Goal: Task Accomplishment & Management: Complete application form

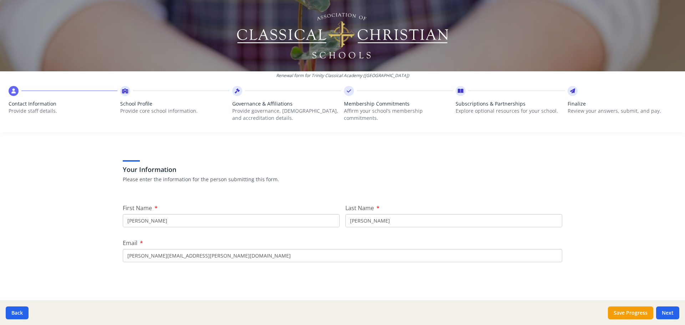
scroll to position [36, 0]
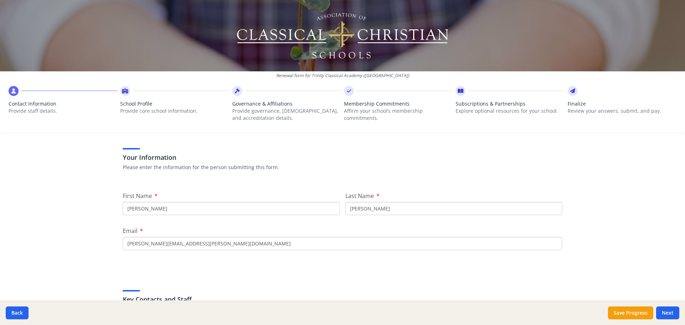
click at [209, 213] on input "[PERSON_NAME]" at bounding box center [231, 208] width 217 height 13
drag, startPoint x: 209, startPoint y: 213, endPoint x: -51, endPoint y: 216, distance: 260.0
click at [0, 216] on html "Renewal form for Trinity Classical Academy ([GEOGRAPHIC_DATA]) Contact Informat…" at bounding box center [342, 162] width 685 height 325
type input "Lauren"
type input "Pane"
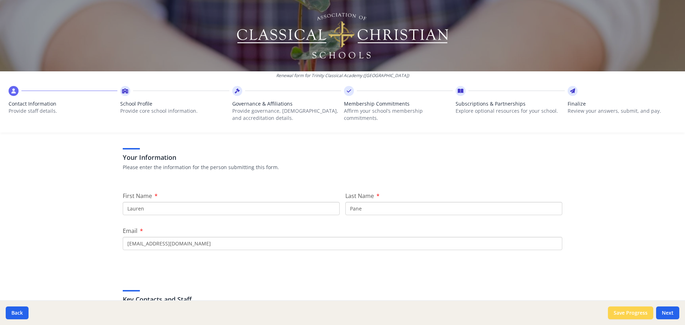
type input "[EMAIL_ADDRESS][DOMAIN_NAME]"
drag, startPoint x: 635, startPoint y: 315, endPoint x: 636, endPoint y: 309, distance: 5.4
click at [636, 311] on button "Save Progress" at bounding box center [630, 312] width 45 height 13
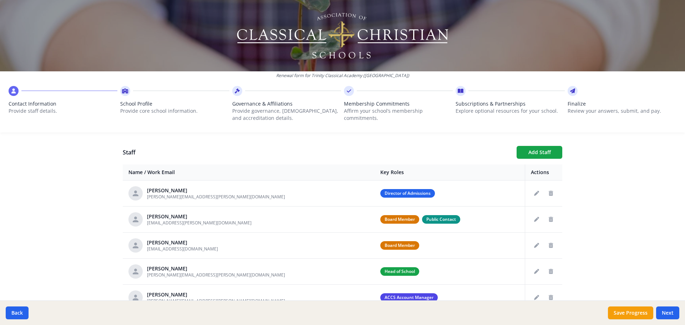
scroll to position [285, 0]
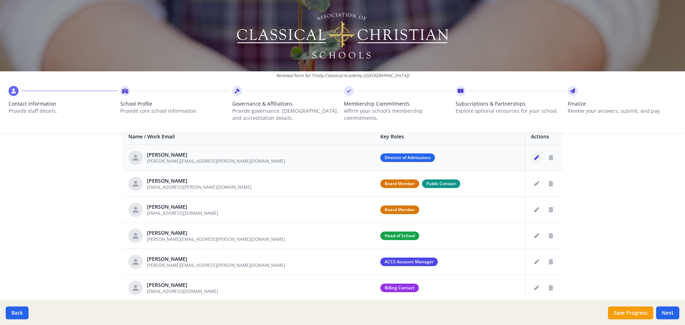
click at [532, 159] on button "Edit staff" at bounding box center [536, 157] width 11 height 11
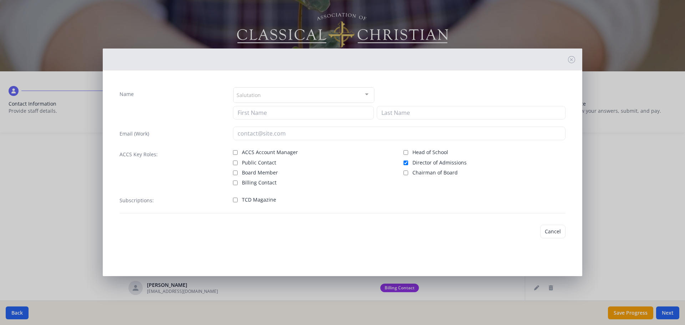
type input "[PERSON_NAME]"
type input "Batcher"
type input "[PERSON_NAME][EMAIL_ADDRESS][PERSON_NAME][DOMAIN_NAME]"
checkbox input "true"
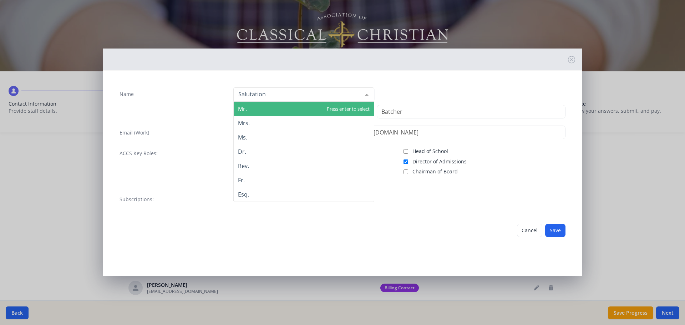
click at [272, 96] on div at bounding box center [303, 94] width 141 height 14
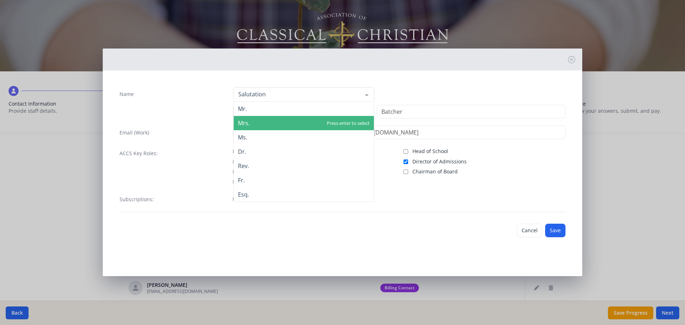
click at [261, 124] on span "Mrs." at bounding box center [304, 123] width 140 height 14
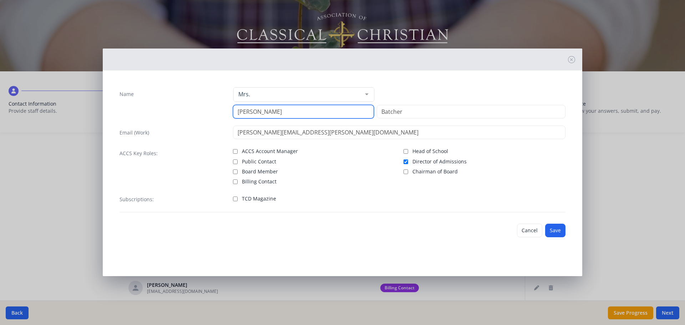
drag, startPoint x: 269, startPoint y: 112, endPoint x: 195, endPoint y: 112, distance: 73.8
click at [193, 113] on div "Name Mrs. Mr. Mrs. Ms. Dr. Rev. Fr. Esq. No elements found. Consider changing t…" at bounding box center [342, 102] width 446 height 31
type input "Abby"
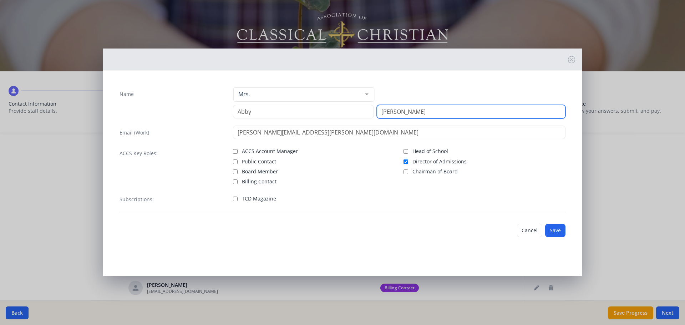
type input "[PERSON_NAME]"
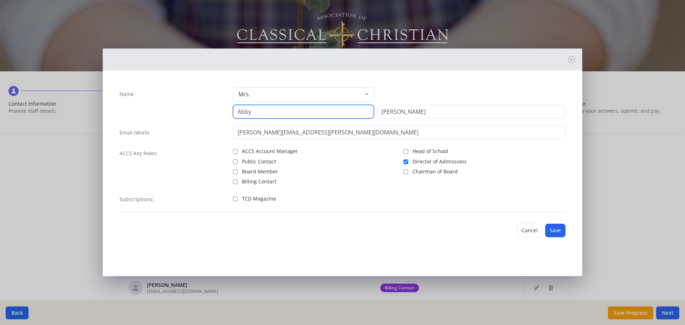
click at [330, 117] on input "Abby" at bounding box center [303, 112] width 141 height 14
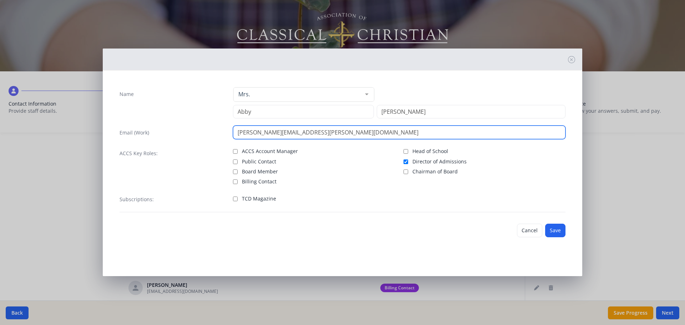
click at [328, 131] on input "[PERSON_NAME][EMAIL_ADDRESS][PERSON_NAME][DOMAIN_NAME]" at bounding box center [399, 133] width 333 height 14
drag, startPoint x: 328, startPoint y: 131, endPoint x: 182, endPoint y: 133, distance: 146.2
click at [182, 133] on div "Email (Work) [PERSON_NAME][EMAIL_ADDRESS][PERSON_NAME][DOMAIN_NAME]" at bounding box center [342, 133] width 446 height 14
type input "[EMAIL_ADDRESS][PERSON_NAME][DOMAIN_NAME]"
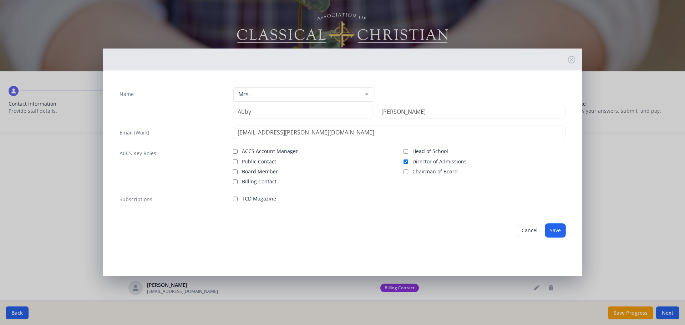
click at [559, 232] on button "Save" at bounding box center [555, 231] width 20 height 14
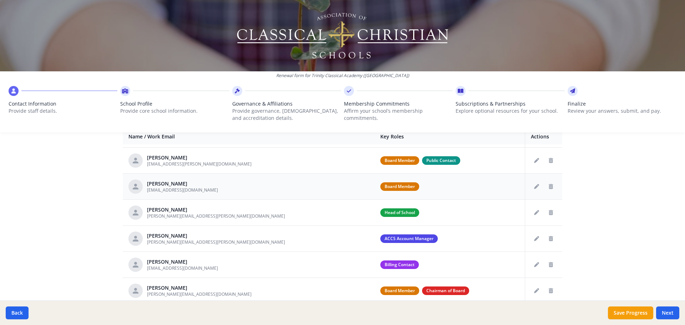
scroll to position [36, 0]
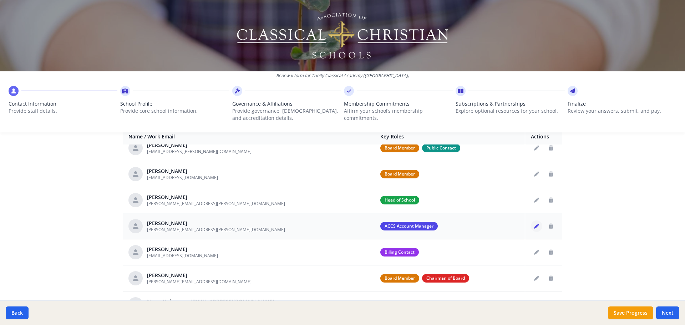
click at [534, 226] on icon "Edit staff" at bounding box center [536, 226] width 5 height 5
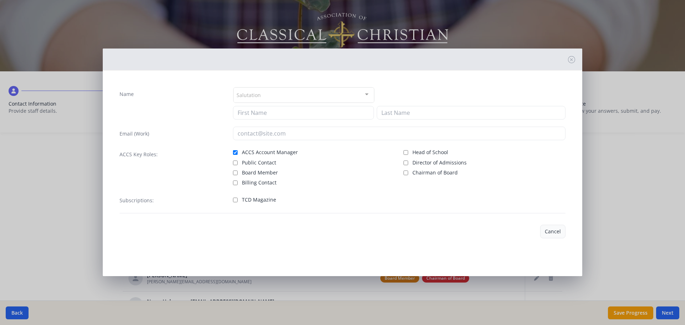
type input "[PERSON_NAME]"
type input "[PERSON_NAME][EMAIL_ADDRESS][PERSON_NAME][DOMAIN_NAME]"
checkbox input "true"
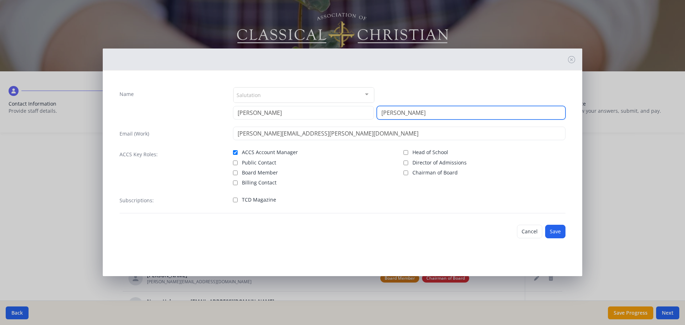
drag, startPoint x: 413, startPoint y: 112, endPoint x: 353, endPoint y: 131, distance: 62.3
click at [353, 131] on div "Name Salutation Mr. Mrs. Ms. Dr. Rev. Fr. Esq. No elements found. Consider chan…" at bounding box center [342, 150] width 457 height 138
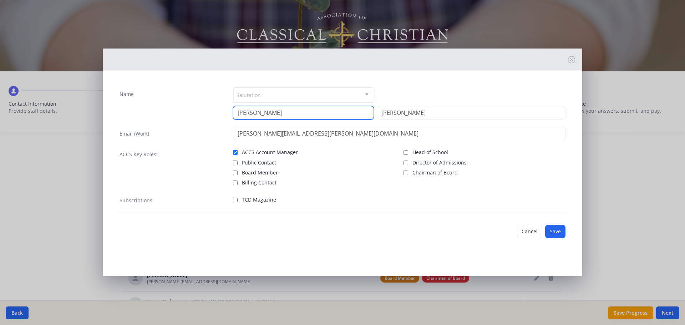
click at [277, 118] on input "[PERSON_NAME]" at bounding box center [303, 113] width 141 height 14
drag, startPoint x: 269, startPoint y: 114, endPoint x: 185, endPoint y: 114, distance: 83.1
click at [185, 114] on div "Name Salutation Mr. Mrs. Ms. Dr. Rev. Fr. Esq. No elements found. Consider chan…" at bounding box center [342, 103] width 446 height 32
type input "Lauren"
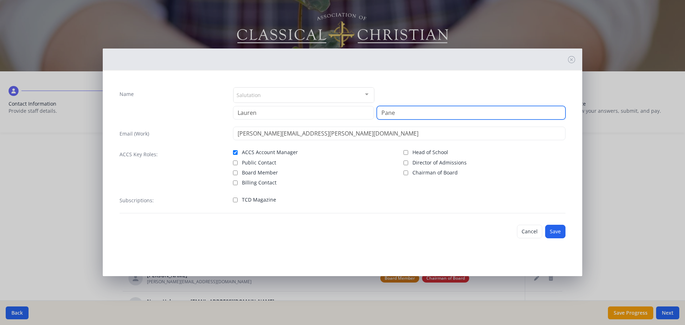
type input "Pane"
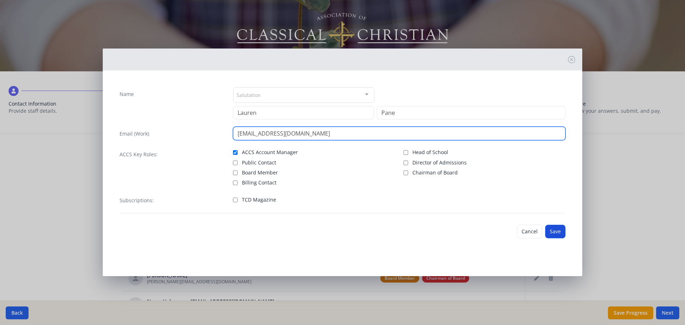
type input "[EMAIL_ADDRESS][DOMAIN_NAME]"
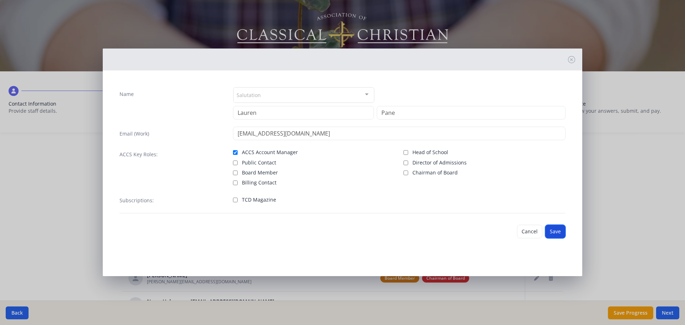
click at [552, 231] on button "Save" at bounding box center [555, 232] width 20 height 14
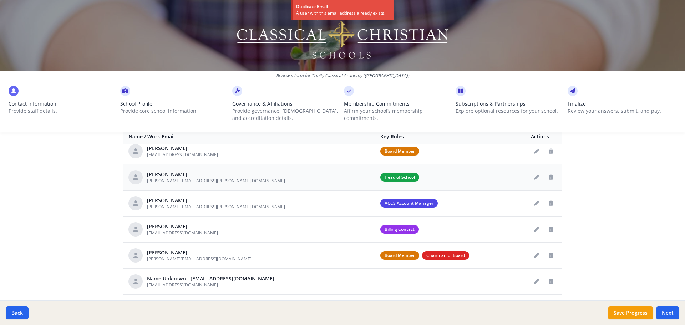
scroll to position [71, 0]
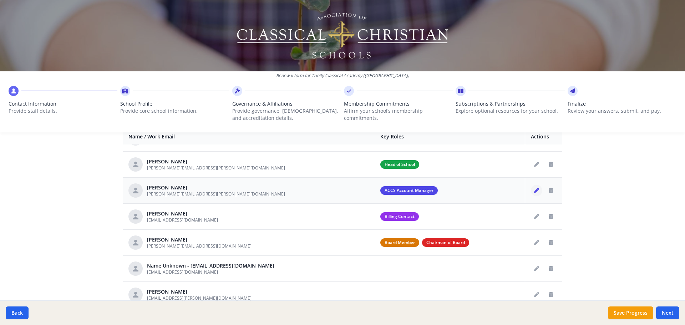
click at [534, 188] on icon "Edit staff" at bounding box center [536, 190] width 5 height 5
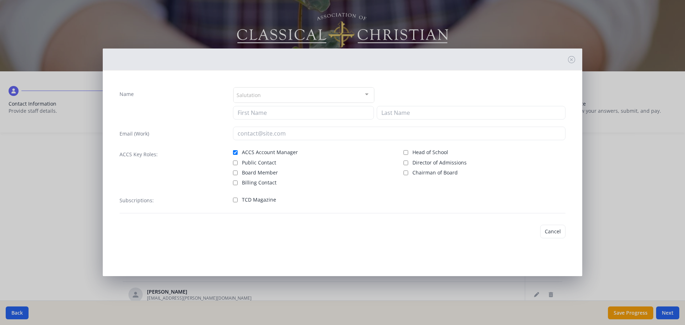
type input "[PERSON_NAME]"
type input "[PERSON_NAME][EMAIL_ADDRESS][PERSON_NAME][DOMAIN_NAME]"
checkbox input "true"
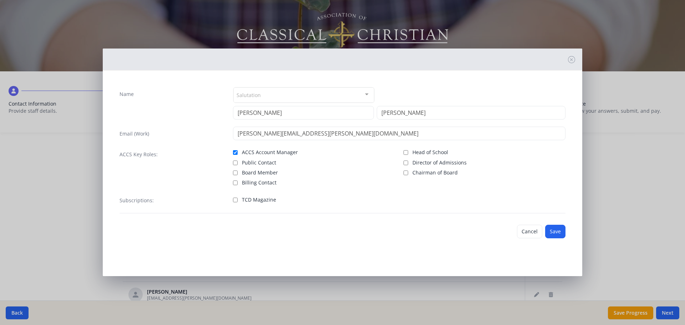
click at [264, 95] on div "Salutation" at bounding box center [303, 94] width 141 height 15
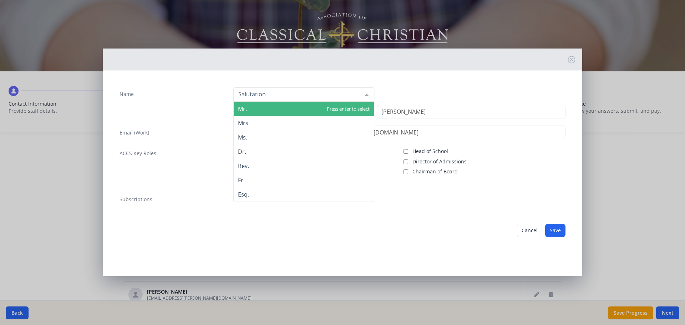
click at [267, 92] on input "Name" at bounding box center [297, 94] width 123 height 7
click at [424, 89] on div "Mr. Mrs. Ms. Dr. Rev. Fr. Esq. No elements found. Consider changing the search …" at bounding box center [399, 94] width 333 height 15
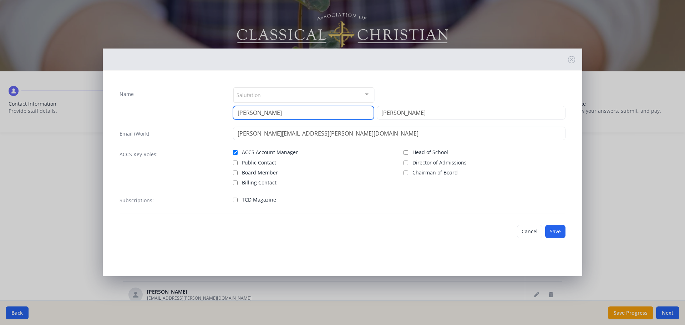
drag, startPoint x: 254, startPoint y: 114, endPoint x: 213, endPoint y: 114, distance: 41.4
click at [213, 114] on div "Name Salutation Mr. Mrs. Ms. Dr. Rev. Fr. Esq. No elements found. Consider chan…" at bounding box center [342, 103] width 446 height 32
type input "Lauren"
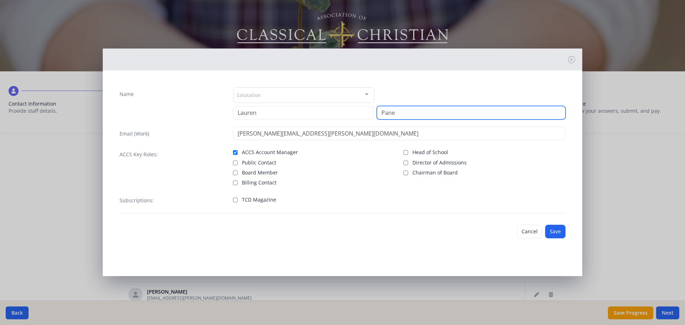
type input "Pane"
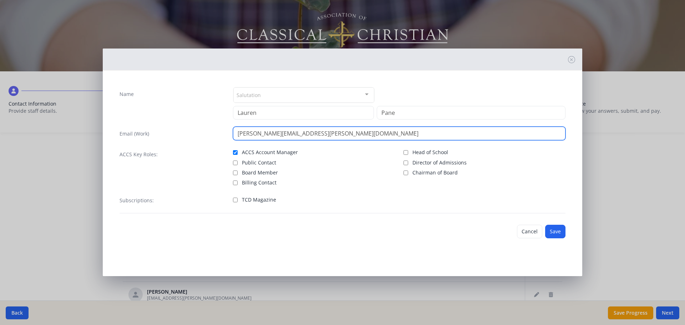
click at [269, 128] on input "[PERSON_NAME][EMAIL_ADDRESS][PERSON_NAME][DOMAIN_NAME]" at bounding box center [399, 134] width 333 height 14
drag, startPoint x: 327, startPoint y: 134, endPoint x: 166, endPoint y: 134, distance: 160.9
click at [166, 134] on div "Email (Work) [PERSON_NAME][EMAIL_ADDRESS][PERSON_NAME][DOMAIN_NAME]" at bounding box center [342, 134] width 446 height 14
type input "[EMAIL_ADDRESS][DOMAIN_NAME]"
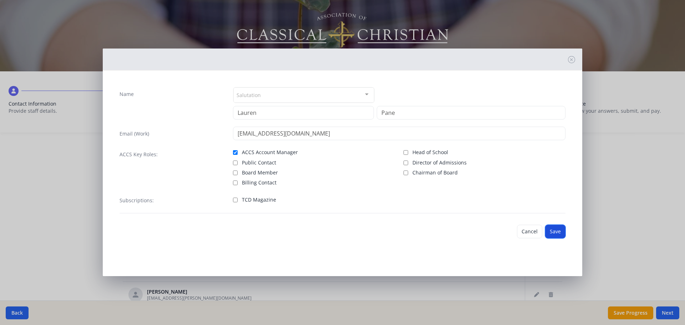
click at [551, 229] on button "Save" at bounding box center [555, 232] width 20 height 14
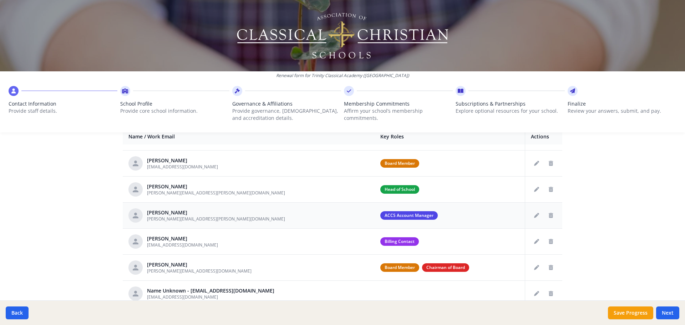
scroll to position [36, 0]
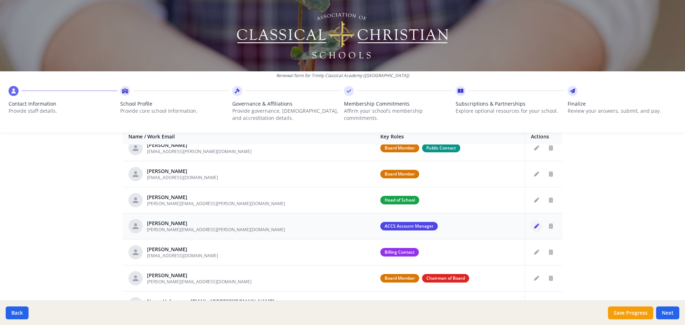
click at [534, 225] on icon "Edit staff" at bounding box center [536, 226] width 5 height 5
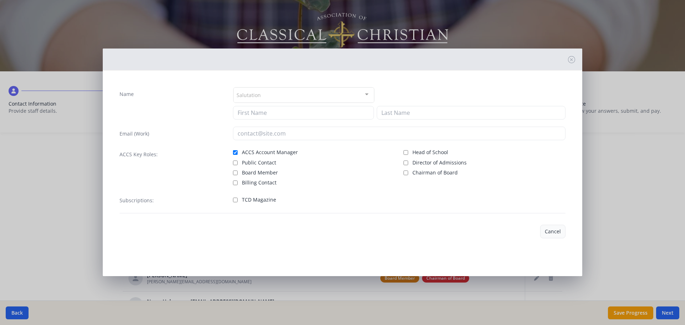
type input "[PERSON_NAME]"
type input "[PERSON_NAME][EMAIL_ADDRESS][PERSON_NAME][DOMAIN_NAME]"
checkbox input "true"
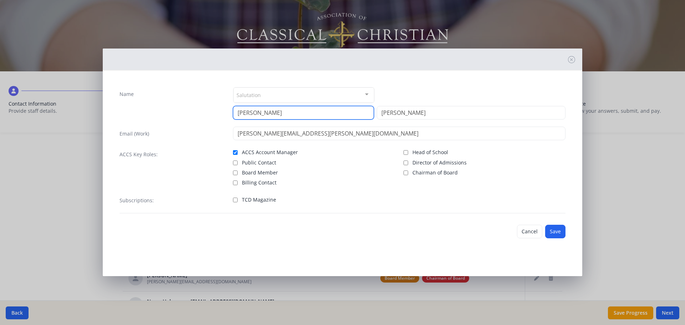
drag, startPoint x: 264, startPoint y: 113, endPoint x: 88, endPoint y: 109, distance: 175.9
click at [85, 107] on div "Name Salutation Mr. Mrs. Ms. Dr. Rev. Fr. Esq. No elements found. Consider chan…" at bounding box center [342, 162] width 685 height 325
type input "Lauren"
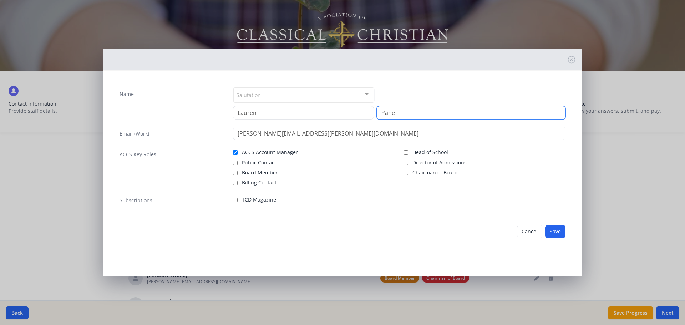
type input "Pane"
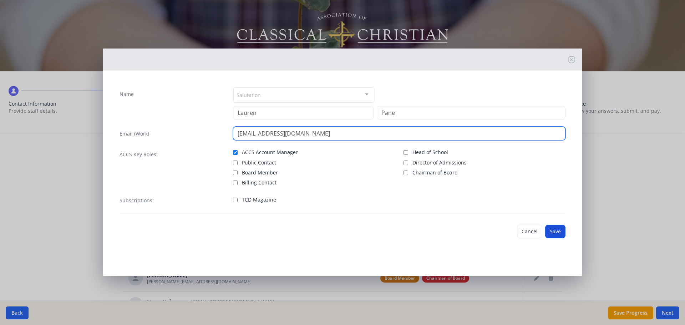
type input "[EMAIL_ADDRESS][DOMAIN_NAME]"
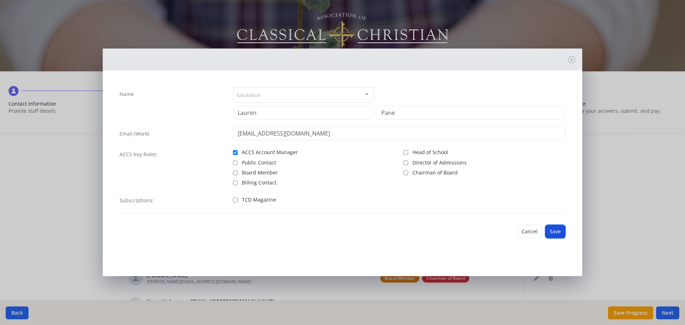
click at [562, 233] on button "Save" at bounding box center [555, 232] width 20 height 14
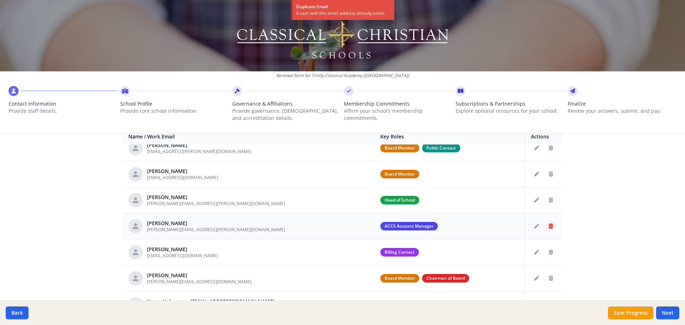
click at [549, 224] on icon "Delete staff" at bounding box center [551, 226] width 4 height 5
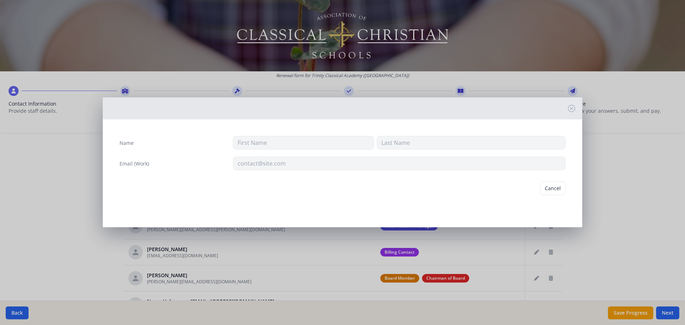
type input "[PERSON_NAME]"
type input "[PERSON_NAME][EMAIL_ADDRESS][PERSON_NAME][DOMAIN_NAME]"
click at [554, 186] on button "Delete" at bounding box center [553, 189] width 25 height 14
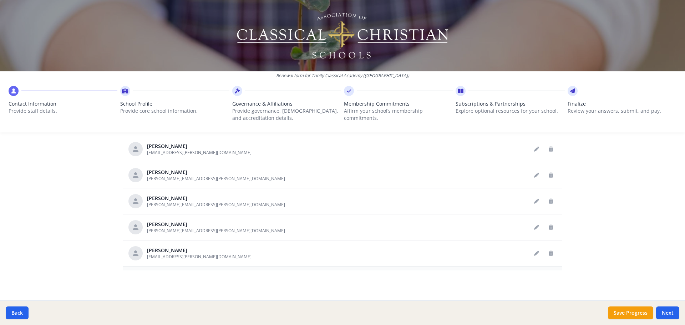
scroll to position [308, 0]
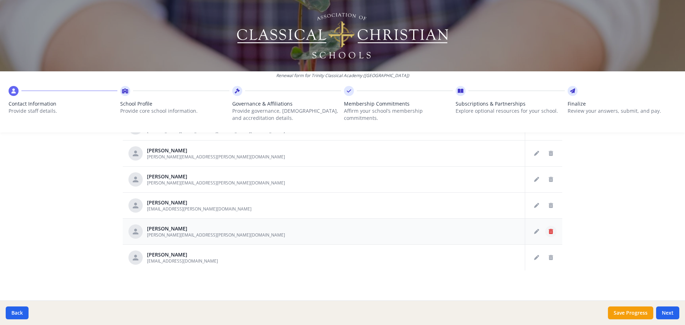
click at [549, 230] on icon "Delete staff" at bounding box center [551, 231] width 4 height 5
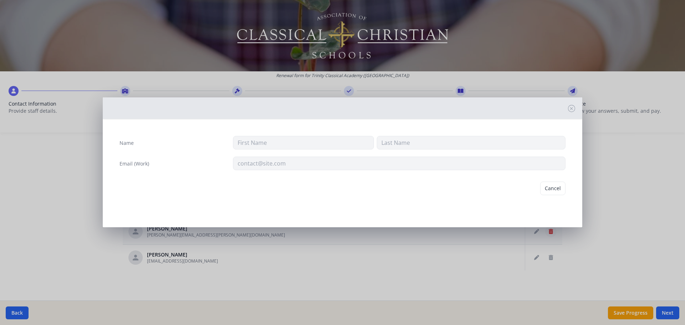
type input "[PERSON_NAME]"
type input "[PERSON_NAME][EMAIL_ADDRESS][PERSON_NAME][DOMAIN_NAME]"
click at [549, 191] on button "Delete" at bounding box center [553, 189] width 25 height 14
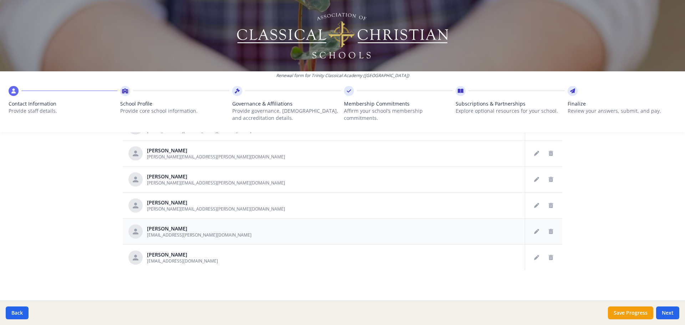
scroll to position [282, 0]
click at [547, 231] on button "Delete staff" at bounding box center [550, 231] width 11 height 11
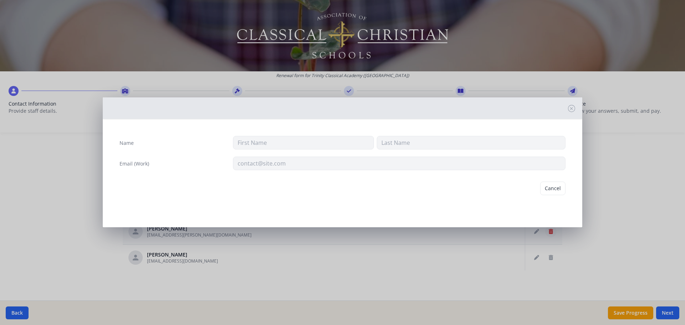
type input "[PERSON_NAME]"
type input "[EMAIL_ADDRESS][PERSON_NAME][DOMAIN_NAME]"
click at [552, 188] on button "Delete" at bounding box center [553, 189] width 25 height 14
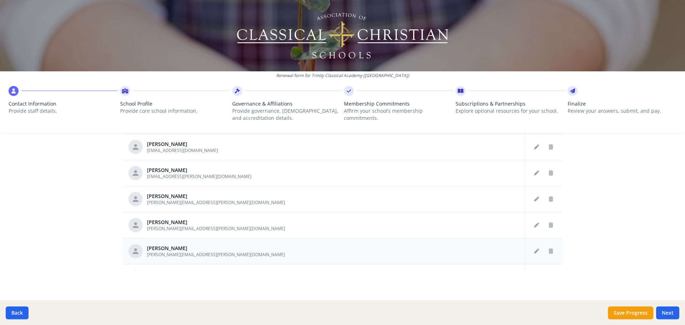
scroll to position [220, 0]
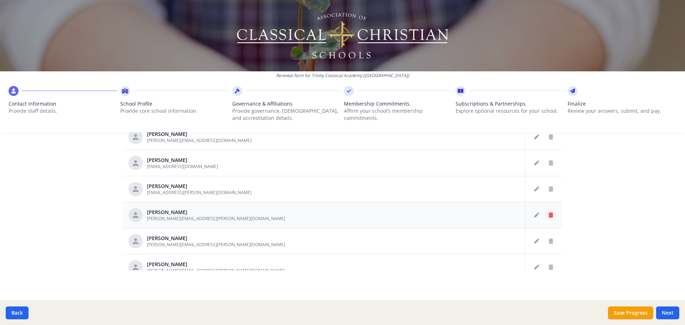
click at [549, 213] on icon "Delete staff" at bounding box center [551, 215] width 4 height 5
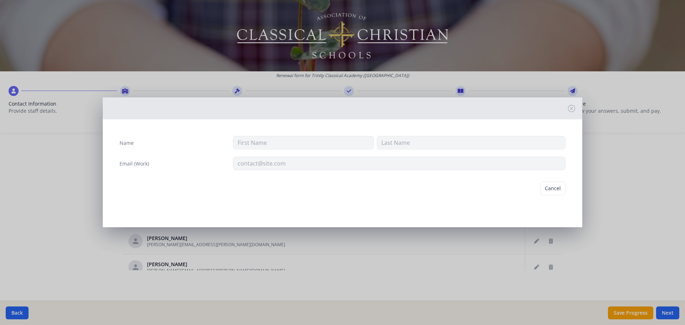
type input "[PERSON_NAME]"
type input "[PERSON_NAME][EMAIL_ADDRESS][PERSON_NAME][DOMAIN_NAME]"
click at [558, 185] on button "Delete" at bounding box center [553, 189] width 25 height 14
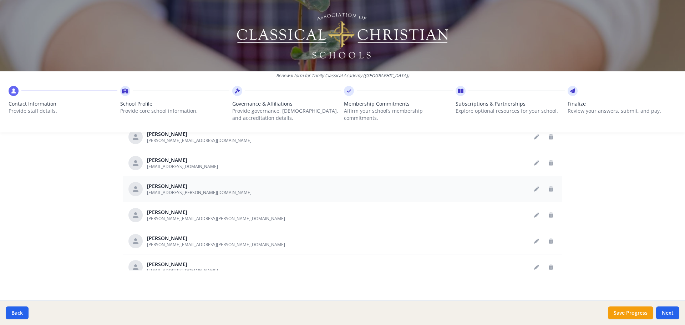
scroll to position [185, 0]
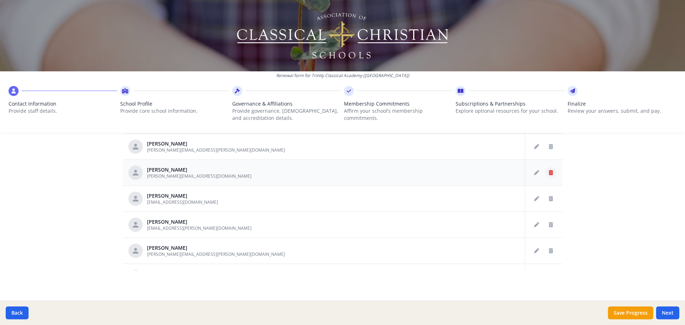
click at [549, 171] on icon "Delete staff" at bounding box center [551, 172] width 4 height 5
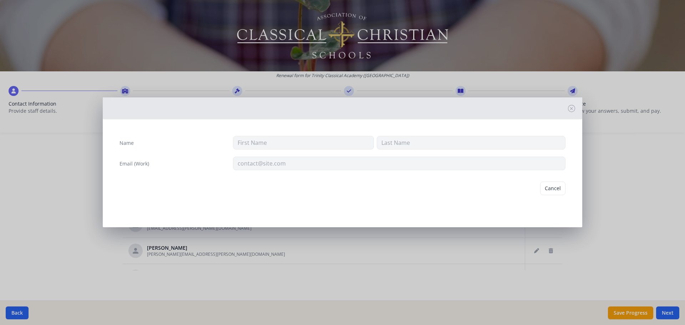
type input "[PERSON_NAME]"
type input "Harder"
type input "[PERSON_NAME][EMAIL_ADDRESS][DOMAIN_NAME]"
click at [565, 189] on button "Delete" at bounding box center [553, 189] width 25 height 14
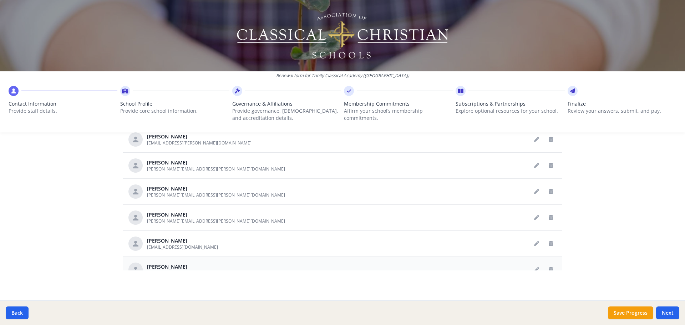
scroll to position [113, 0]
click at [549, 167] on icon "Delete staff" at bounding box center [551, 165] width 4 height 5
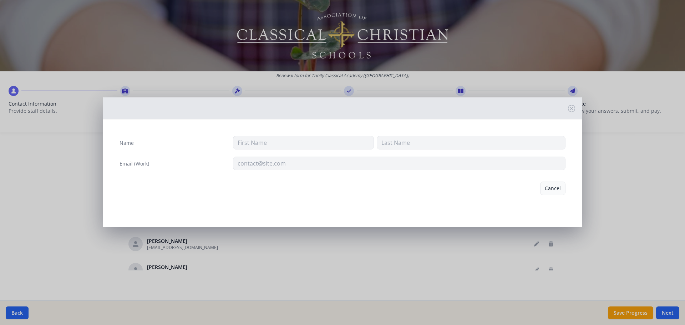
type input "[PERSON_NAME]"
type input "[PERSON_NAME][EMAIL_ADDRESS][PERSON_NAME][DOMAIN_NAME]"
click at [552, 186] on button "Delete" at bounding box center [553, 189] width 25 height 14
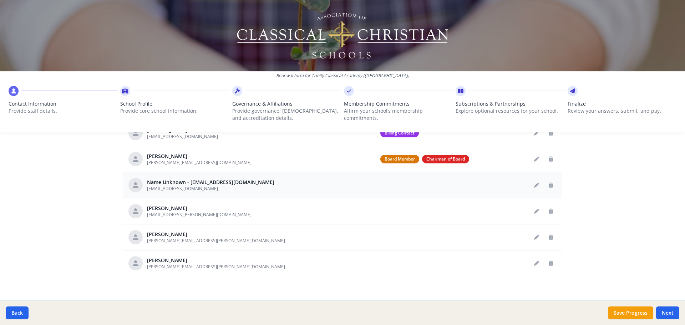
scroll to position [0, 0]
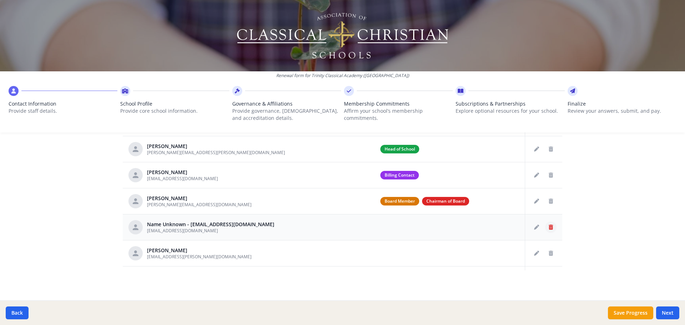
click at [547, 229] on button "Delete staff" at bounding box center [550, 226] width 11 height 11
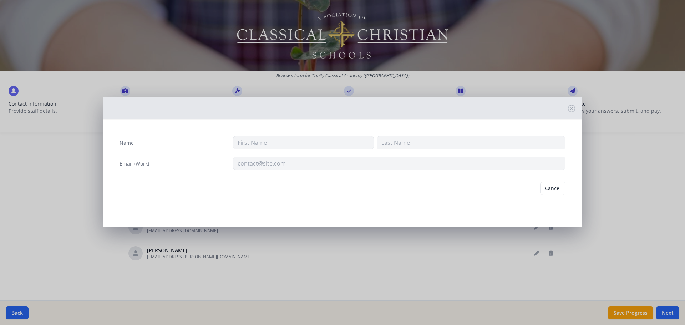
type input "[EMAIL_ADDRESS][DOMAIN_NAME]"
click at [554, 185] on button "Delete" at bounding box center [553, 189] width 25 height 14
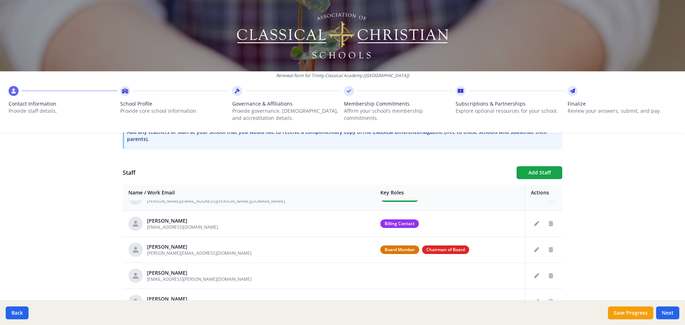
scroll to position [107, 0]
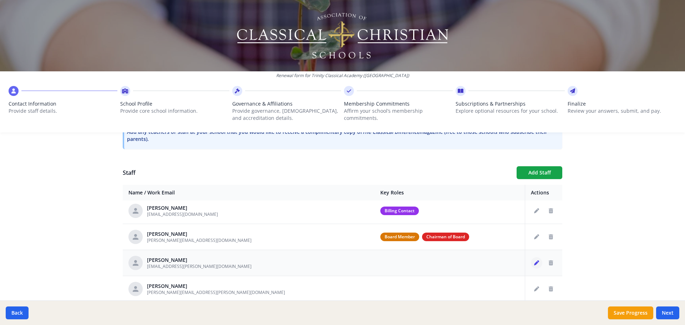
click at [534, 262] on icon "Edit staff" at bounding box center [536, 262] width 5 height 5
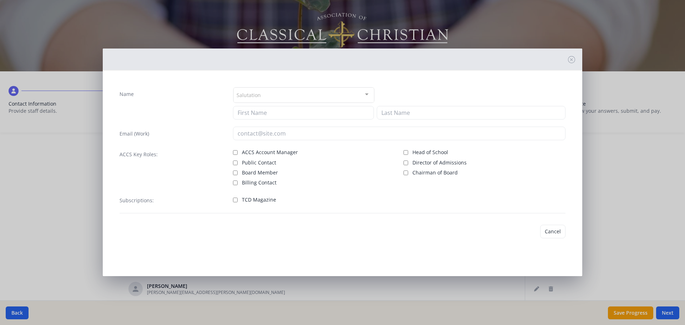
type input "Abby"
type input "[PERSON_NAME]"
type input "[EMAIL_ADDRESS][PERSON_NAME][DOMAIN_NAME]"
click at [406, 162] on input "Director of Admissions" at bounding box center [405, 162] width 5 height 5
checkbox input "true"
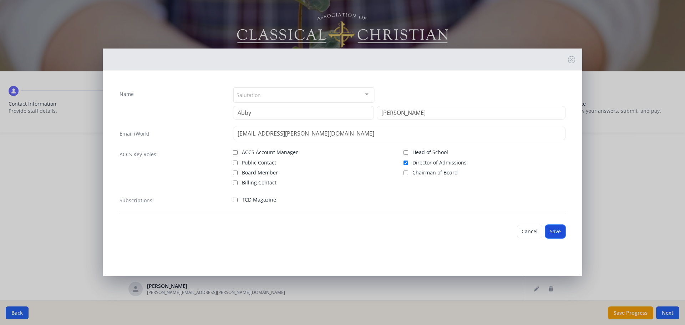
click at [561, 235] on button "Save" at bounding box center [555, 232] width 20 height 14
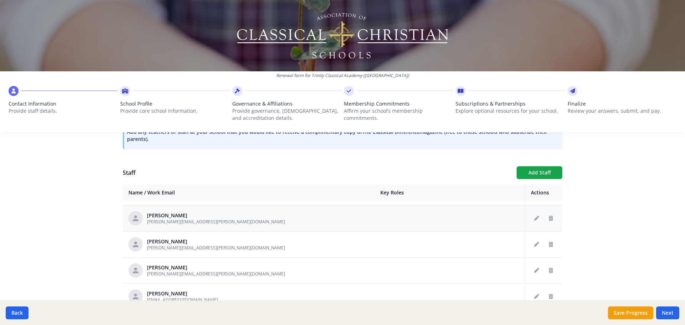
scroll to position [152, 0]
click at [549, 220] on icon "Delete staff" at bounding box center [551, 217] width 4 height 5
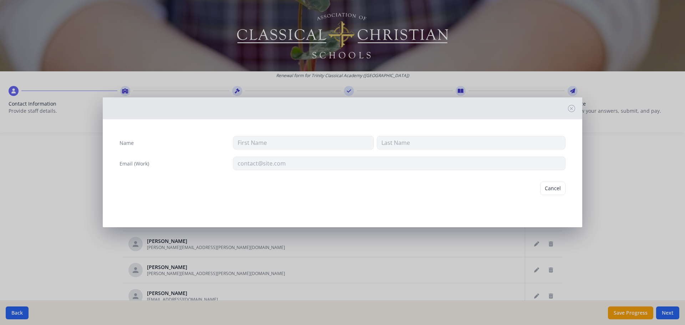
type input "[PERSON_NAME]"
type input "Batcher"
type input "[PERSON_NAME][EMAIL_ADDRESS][PERSON_NAME][DOMAIN_NAME]"
click at [559, 187] on button "Delete" at bounding box center [553, 189] width 25 height 14
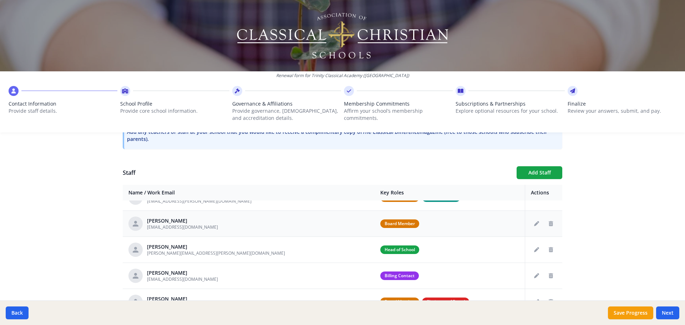
scroll to position [55, 0]
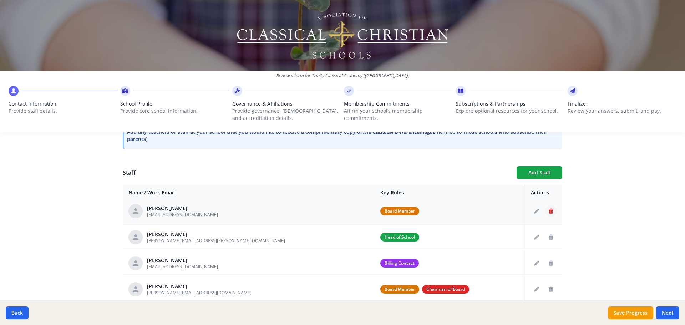
click at [545, 212] on button "Delete staff" at bounding box center [550, 210] width 11 height 11
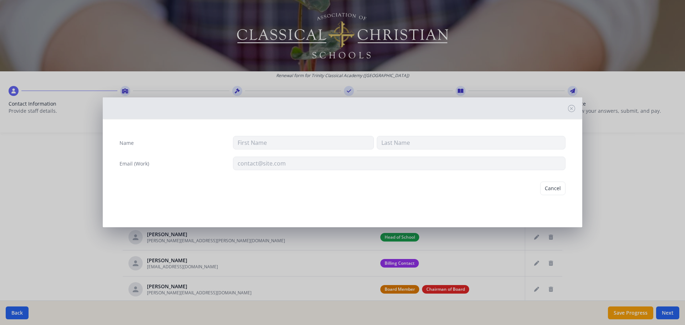
type input "[PERSON_NAME]"
type input "[EMAIL_ADDRESS][DOMAIN_NAME]"
click at [552, 189] on button "Delete" at bounding box center [553, 189] width 25 height 14
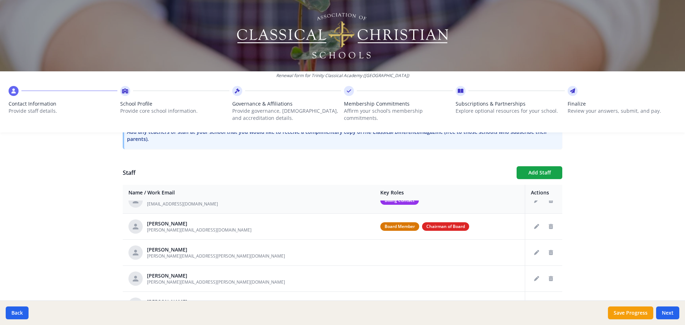
scroll to position [100, 0]
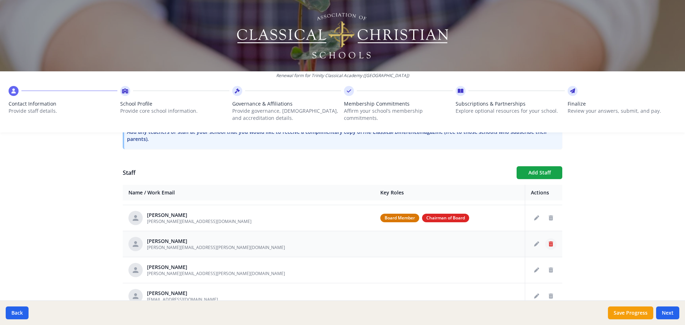
click at [546, 242] on button "Delete staff" at bounding box center [550, 243] width 11 height 11
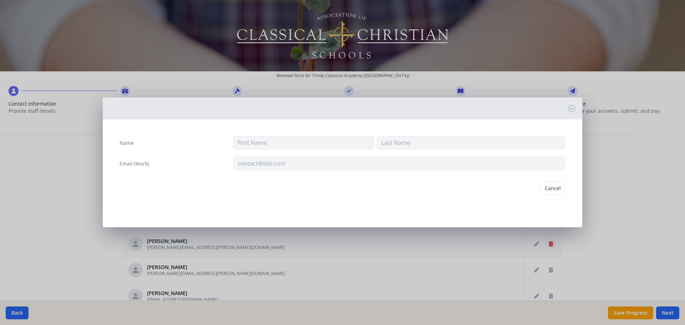
type input "[PERSON_NAME]"
type input "Breetzke"
type input "[PERSON_NAME][EMAIL_ADDRESS][PERSON_NAME][DOMAIN_NAME]"
click at [550, 187] on button "Delete" at bounding box center [553, 189] width 25 height 14
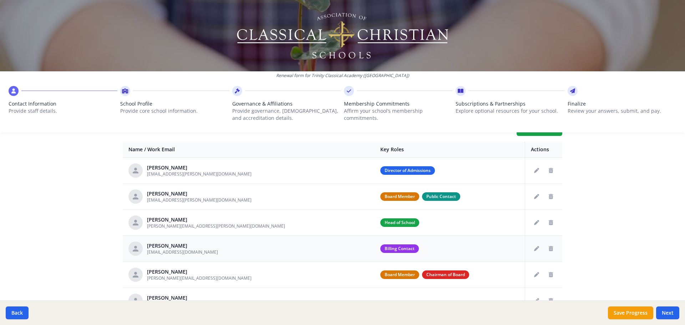
scroll to position [265, 0]
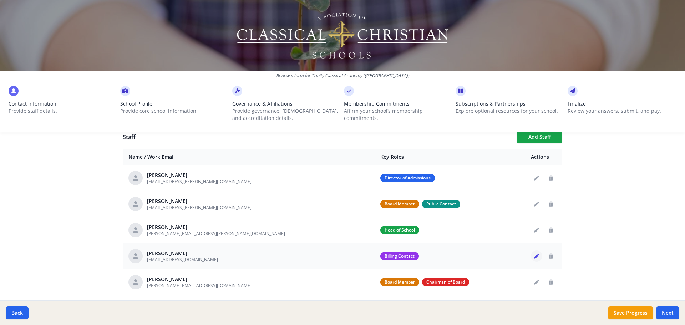
click at [534, 255] on icon "Edit staff" at bounding box center [536, 256] width 5 height 5
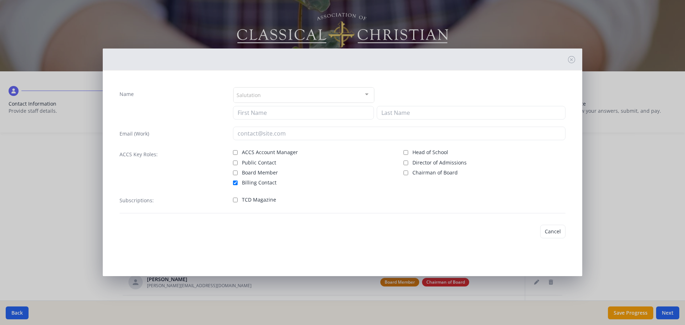
type input "Lauren"
type input "Pane"
type input "[EMAIL_ADDRESS][DOMAIN_NAME]"
checkbox input "true"
click at [233, 152] on input "ACCS Account Manager" at bounding box center [235, 152] width 5 height 5
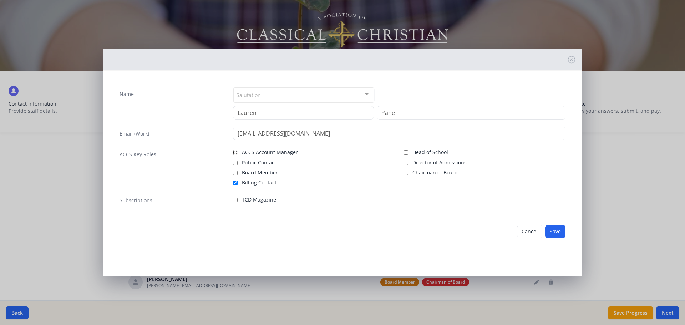
checkbox input "true"
click at [558, 231] on button "Save" at bounding box center [555, 232] width 20 height 14
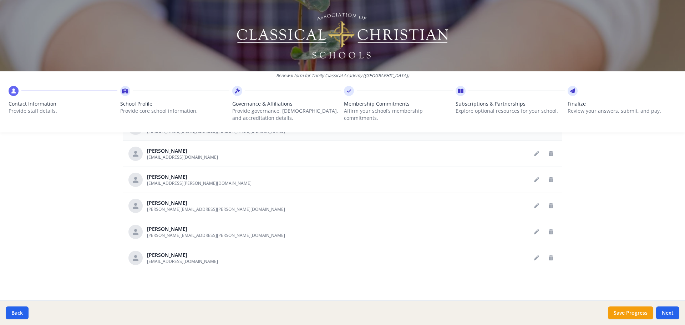
scroll to position [372, 0]
click at [643, 315] on button "Save Progress" at bounding box center [630, 312] width 45 height 13
click at [672, 312] on button "Next" at bounding box center [667, 312] width 23 height 13
type input "[PHONE_NUMBER]"
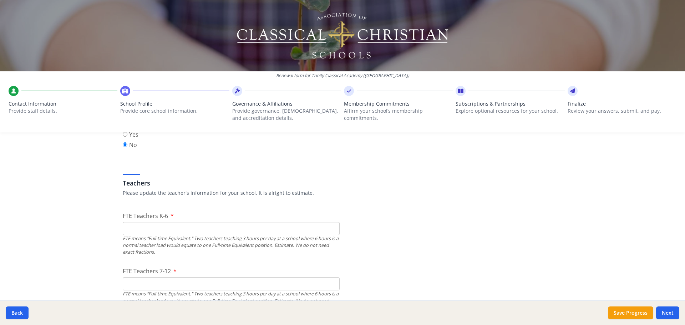
scroll to position [392, 0]
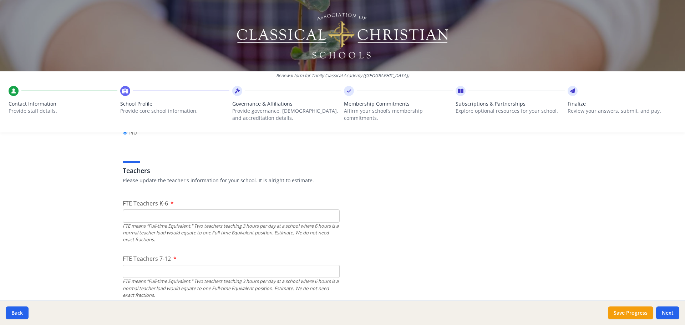
click at [233, 223] on div "FTE means "Full-time Equivalent." Two teachers teaching 3 hours per day at a sc…" at bounding box center [231, 233] width 217 height 21
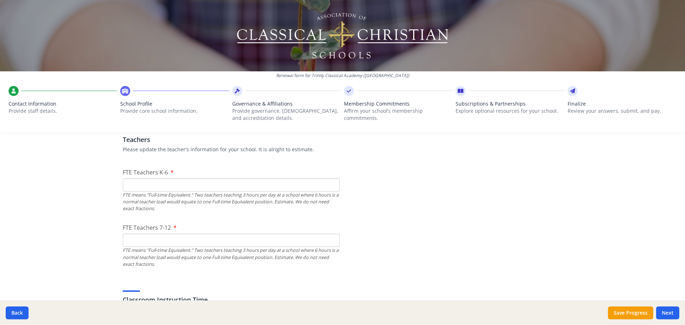
scroll to position [428, 0]
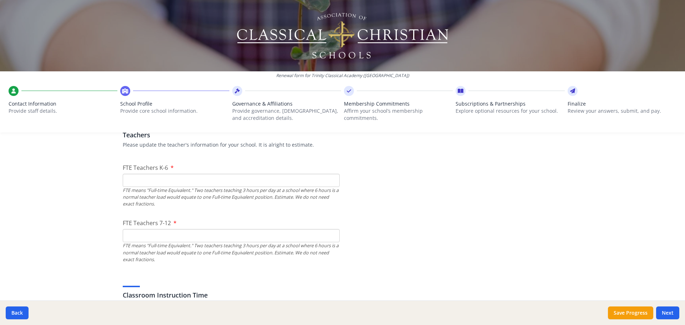
click at [167, 180] on input "FTE Teachers K-6" at bounding box center [231, 180] width 217 height 13
click at [170, 182] on input "FTE Teachers K-6" at bounding box center [231, 180] width 217 height 13
click at [220, 185] on input "FTE Teachers K-6" at bounding box center [231, 180] width 217 height 13
type input "15"
click at [151, 238] on input "FTE Teachers 7-12" at bounding box center [231, 235] width 217 height 13
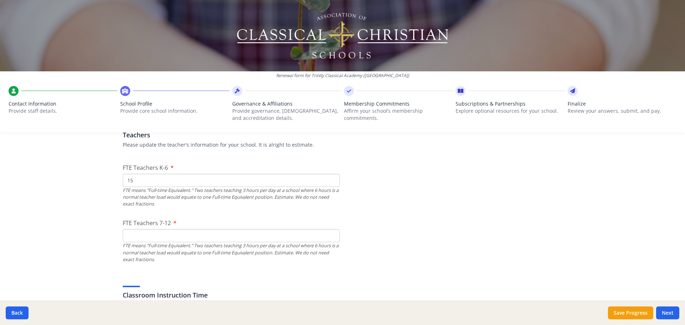
click at [167, 234] on input "FTE Teachers 7-12" at bounding box center [231, 235] width 217 height 13
click at [168, 235] on input "1" at bounding box center [231, 235] width 217 height 13
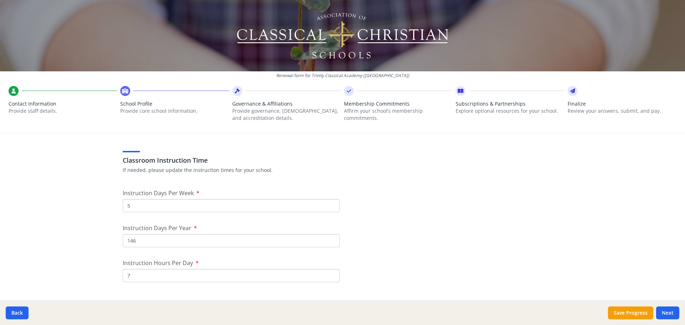
scroll to position [571, 0]
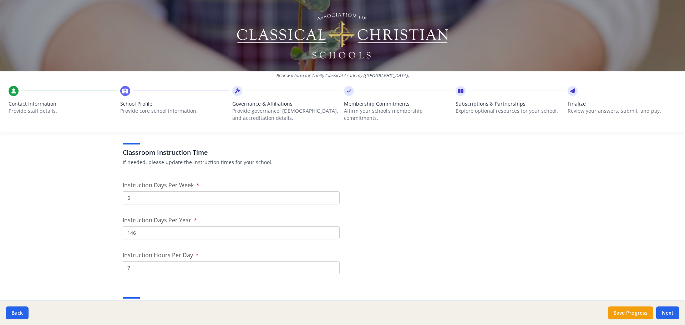
type input "12"
click at [169, 268] on input "7" at bounding box center [231, 267] width 217 height 13
drag, startPoint x: 140, startPoint y: 230, endPoint x: 129, endPoint y: 230, distance: 11.4
click at [129, 230] on input "146" at bounding box center [231, 232] width 217 height 13
click at [135, 233] on input "146" at bounding box center [231, 232] width 217 height 13
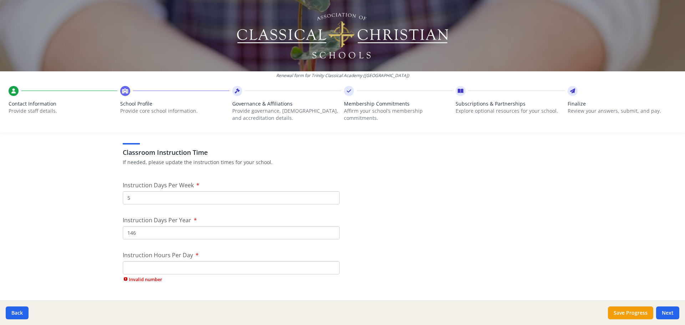
drag, startPoint x: 135, startPoint y: 233, endPoint x: 127, endPoint y: 233, distance: 7.9
click at [127, 233] on input "146" at bounding box center [231, 232] width 217 height 13
type input "152"
click at [175, 269] on input "Instruction Hours Per Day" at bounding box center [231, 267] width 217 height 13
type input "8"
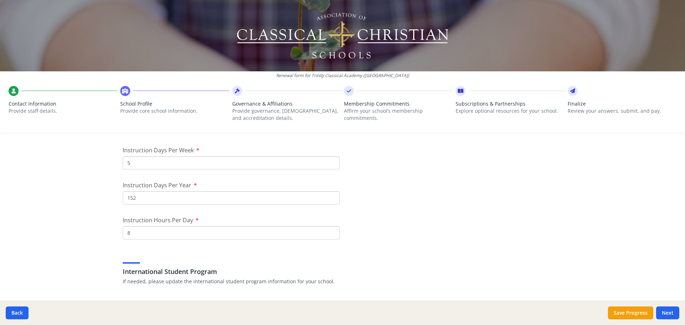
scroll to position [590, 0]
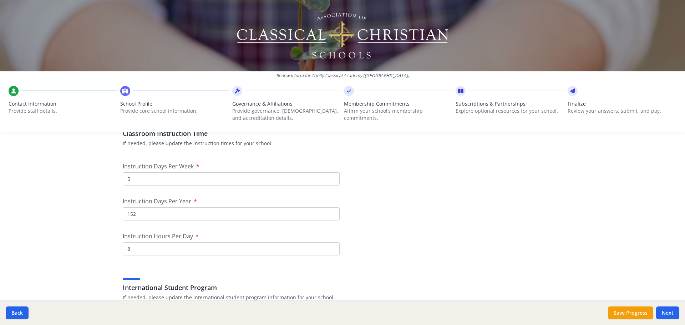
drag, startPoint x: 138, startPoint y: 215, endPoint x: 129, endPoint y: 213, distance: 8.9
click at [129, 213] on input "152" at bounding box center [231, 213] width 217 height 13
click at [133, 213] on input "152" at bounding box center [231, 213] width 217 height 13
click at [134, 214] on input "169" at bounding box center [231, 213] width 217 height 13
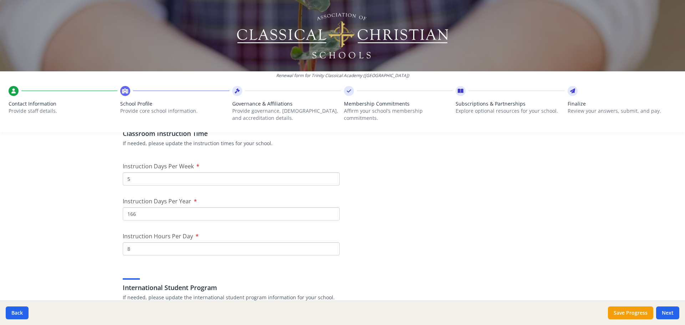
type input "166"
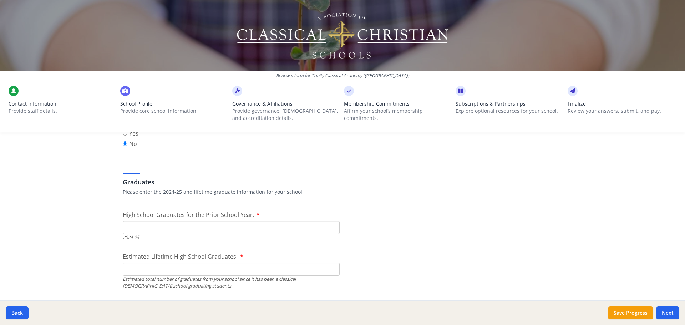
scroll to position [982, 0]
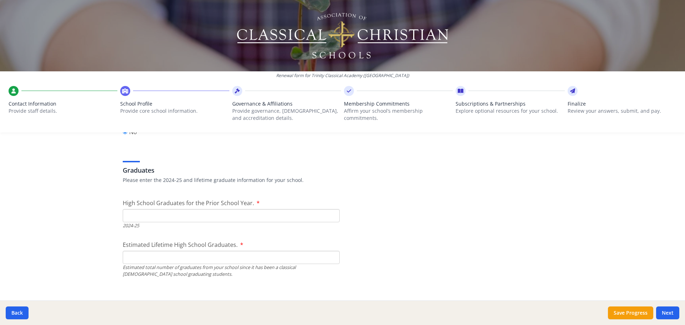
click at [193, 214] on input "High School Graduates for the Prior School Year." at bounding box center [231, 215] width 217 height 13
type input "6"
click at [181, 256] on input "Estimated Lifetime High School Graduates." at bounding box center [231, 257] width 217 height 13
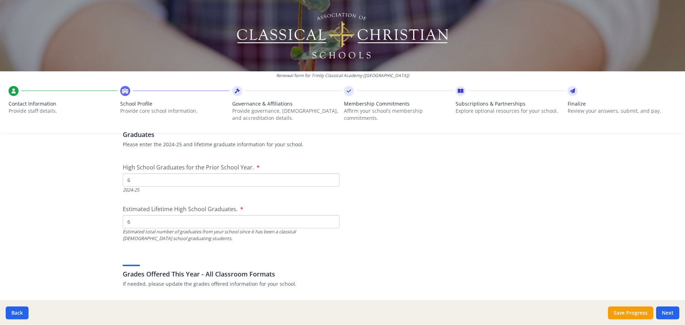
type input "6"
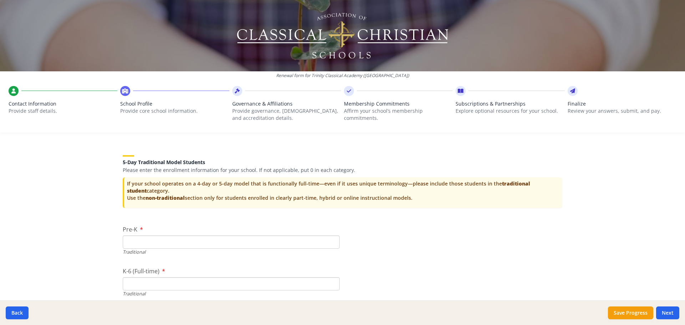
scroll to position [1446, 0]
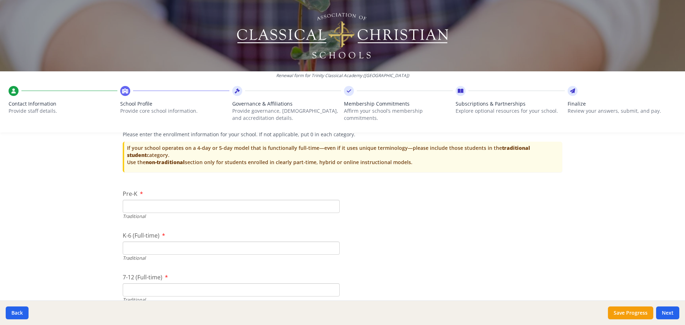
click at [146, 204] on input "Pre-K" at bounding box center [231, 206] width 217 height 13
type input "35"
click at [178, 253] on input "K-6 (Full-time)" at bounding box center [231, 247] width 217 height 13
type input "334"
click at [174, 284] on input "7-12 (Full-time)" at bounding box center [231, 289] width 217 height 13
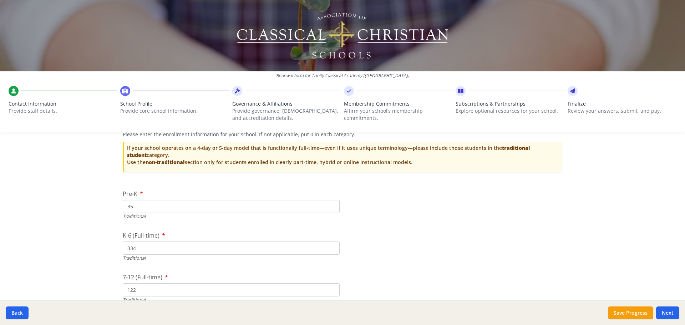
type input "122"
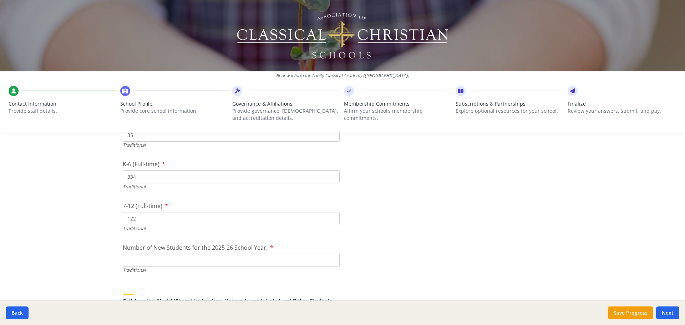
scroll to position [1553, 0]
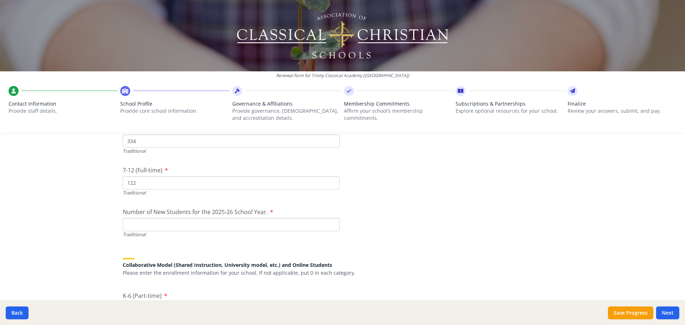
click at [222, 227] on input "Number of New Students for the 2025-26 School Year." at bounding box center [231, 224] width 217 height 13
click at [164, 225] on input "Number of New Students for the 2025-26 School Year." at bounding box center [231, 224] width 217 height 13
click at [144, 224] on input "Number of New Students for the 2025-26 School Year." at bounding box center [231, 224] width 217 height 13
click at [174, 228] on input "Number of New Students for the 2025-26 School Year." at bounding box center [231, 224] width 217 height 13
click at [247, 223] on input "Number of New Students for the 2025-26 School Year." at bounding box center [231, 224] width 217 height 13
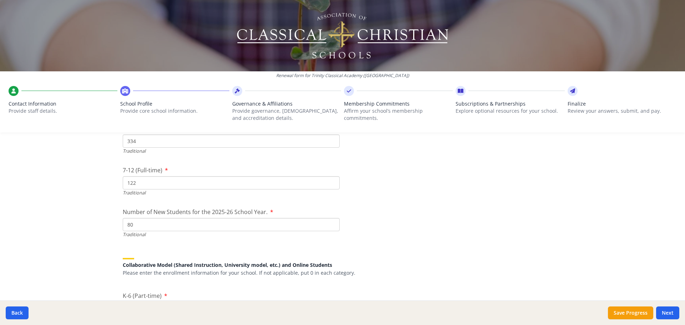
type input "80"
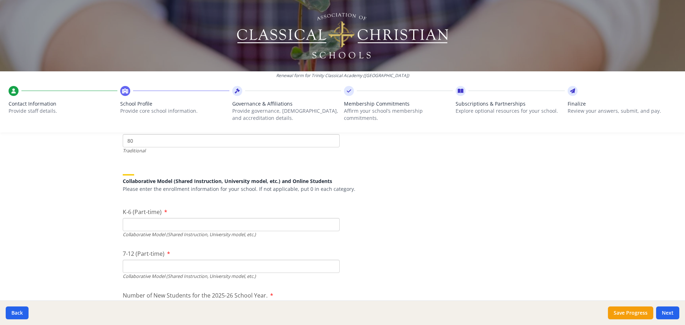
scroll to position [1624, 0]
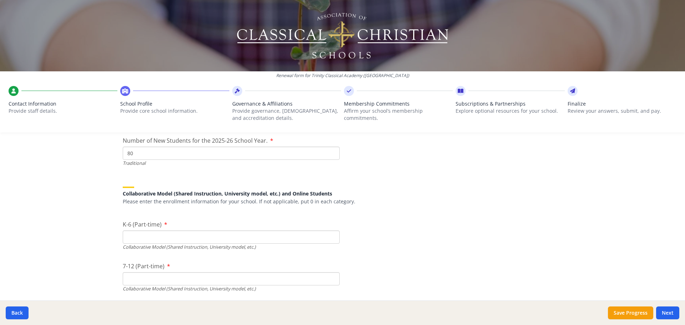
click at [152, 240] on input "K-6 (Part-time)" at bounding box center [231, 236] width 217 height 13
click at [203, 281] on input "7-12 (Part-time)" at bounding box center [231, 278] width 217 height 13
drag, startPoint x: 145, startPoint y: 238, endPoint x: 107, endPoint y: 240, distance: 38.2
click at [107, 240] on div "Renewal form for Trinity Classical Academy ([GEOGRAPHIC_DATA]) Contact Informat…" at bounding box center [342, 162] width 685 height 325
type input "334"
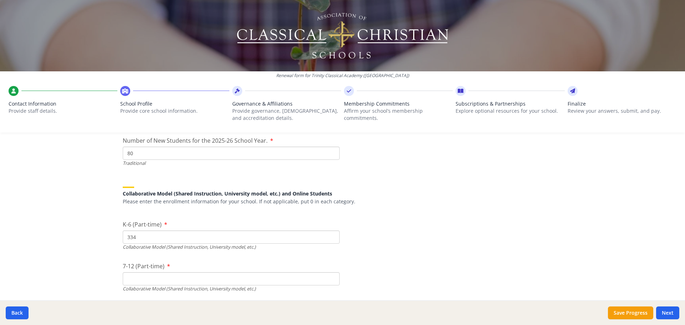
click at [135, 282] on input "7-12 (Part-time)" at bounding box center [231, 278] width 217 height 13
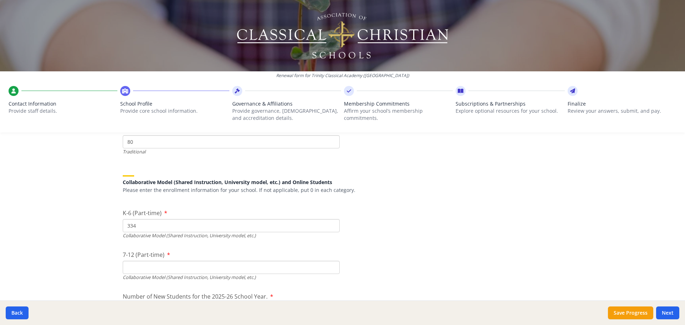
scroll to position [1660, 0]
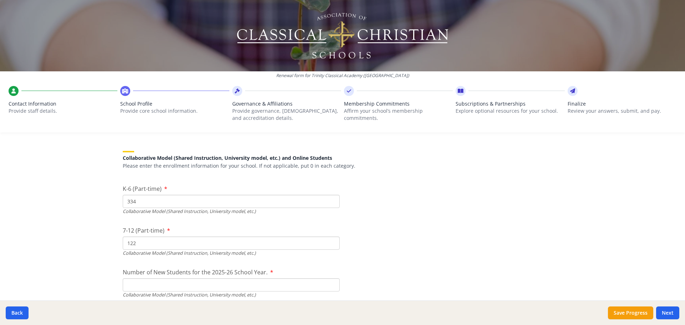
type input "122"
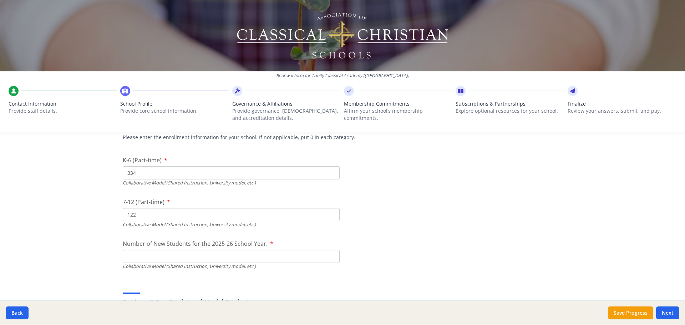
scroll to position [1695, 0]
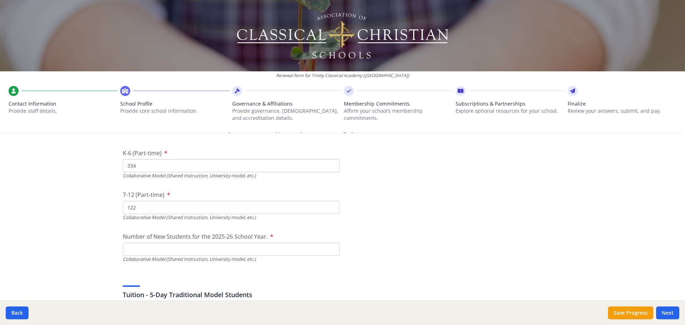
click at [188, 88] on input "Number of New Students for the 2025-26 School Year." at bounding box center [231, 81] width 217 height 13
type input "80"
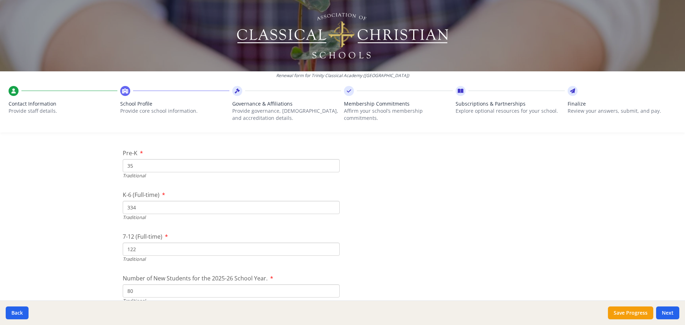
scroll to position [1481, 0]
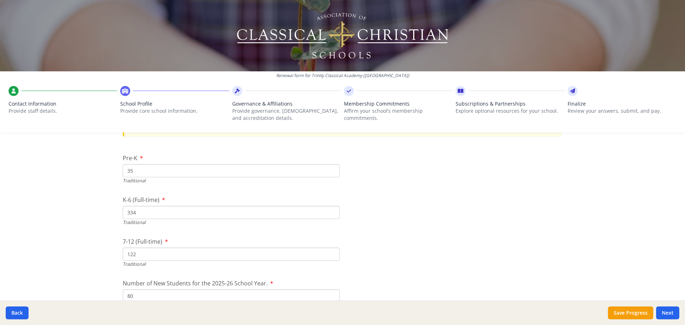
drag, startPoint x: 134, startPoint y: 172, endPoint x: 100, endPoint y: 172, distance: 34.2
click at [100, 172] on div "Renewal form for Trinity Classical Academy ([GEOGRAPHIC_DATA]) Contact Informat…" at bounding box center [342, 162] width 685 height 325
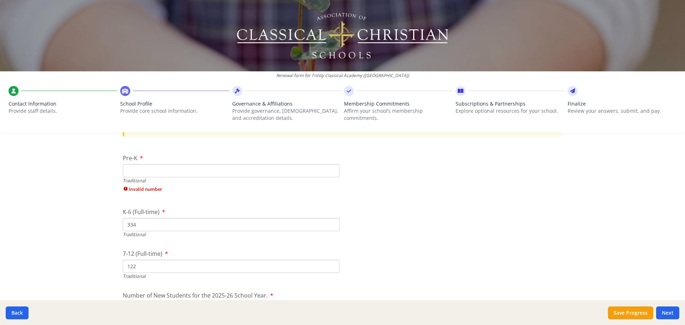
drag, startPoint x: 137, startPoint y: 212, endPoint x: 97, endPoint y: 207, distance: 40.0
click at [97, 207] on div "Renewal form for Trinity Classical Academy ([GEOGRAPHIC_DATA]) Contact Informat…" at bounding box center [342, 162] width 685 height 325
drag, startPoint x: 124, startPoint y: 267, endPoint x: 83, endPoint y: 266, distance: 40.7
click at [83, 266] on div "Renewal form for Trinity Classical Academy ([GEOGRAPHIC_DATA]) Contact Informat…" at bounding box center [342, 162] width 685 height 325
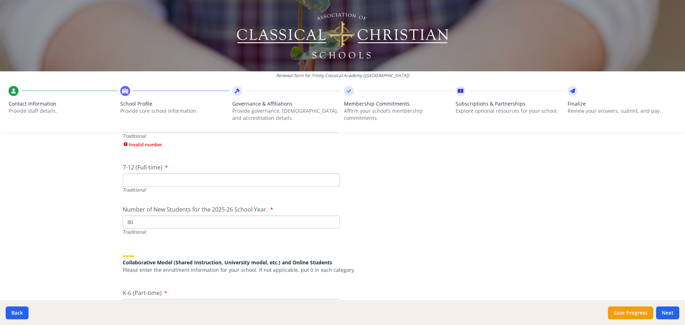
scroll to position [1588, 0]
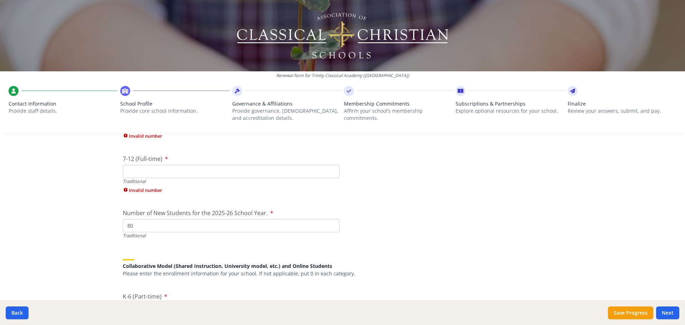
drag, startPoint x: 136, startPoint y: 224, endPoint x: 68, endPoint y: 224, distance: 67.8
click at [64, 224] on div "Renewal form for Trinity Classical Academy ([GEOGRAPHIC_DATA]) Contact Informat…" at bounding box center [342, 162] width 685 height 325
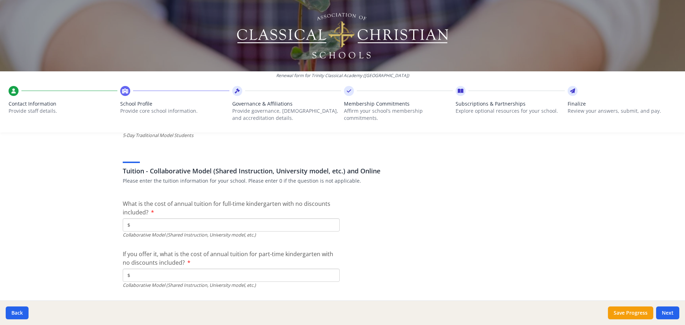
scroll to position [2195, 0]
type input "$4 400"
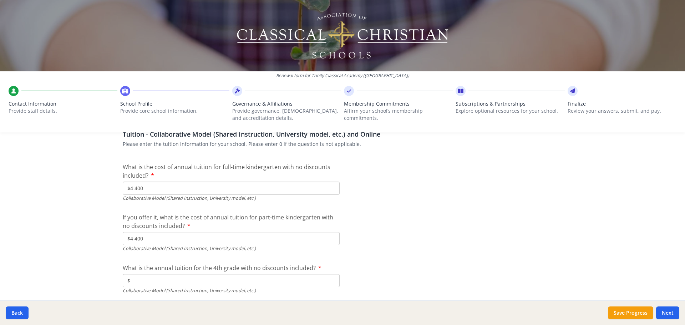
type input "$4 400"
drag, startPoint x: 151, startPoint y: 192, endPoint x: 96, endPoint y: 185, distance: 55.7
click at [96, 185] on div "Renewal form for Trinity Classical Academy ([GEOGRAPHIC_DATA]) Contact Informat…" at bounding box center [342, 162] width 685 height 325
type input "$"
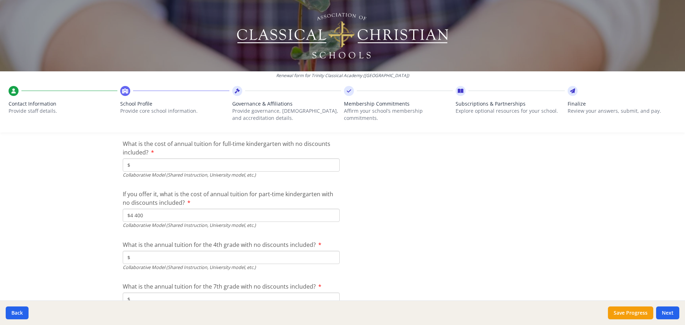
scroll to position [2266, 0]
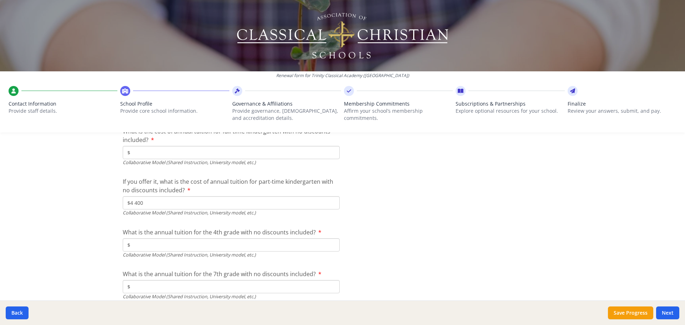
type input "$4 400"
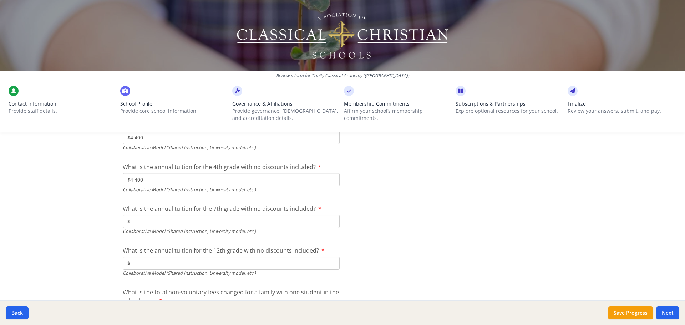
scroll to position [2337, 0]
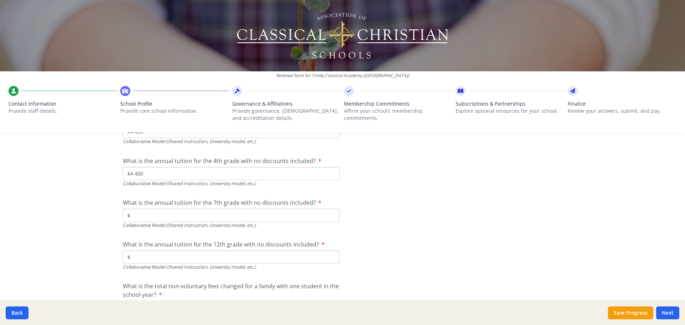
type input "$5 240"
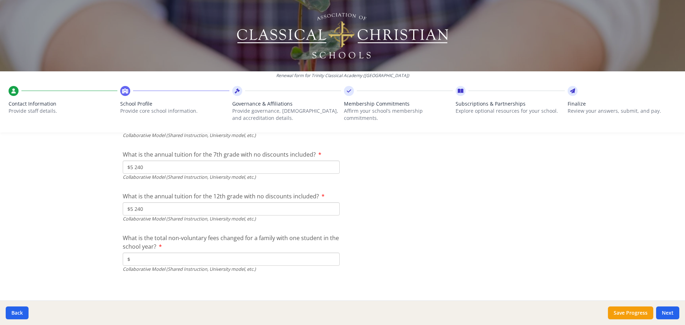
scroll to position [2387, 0]
click at [188, 262] on input "$" at bounding box center [231, 256] width 217 height 13
type input "$250"
click at [670, 316] on button "Next" at bounding box center [667, 312] width 23 height 13
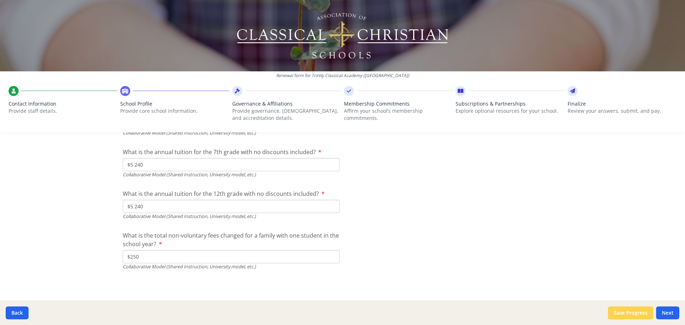
click at [630, 317] on button "Save Progress" at bounding box center [630, 312] width 45 height 13
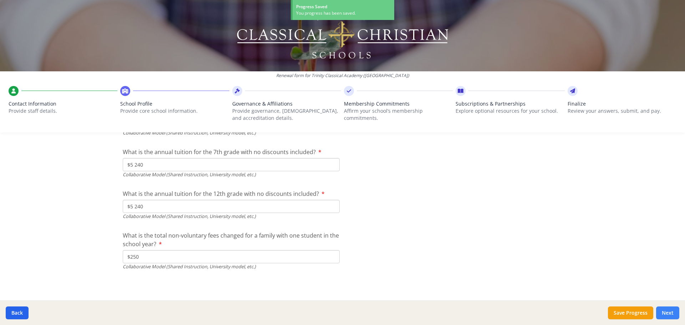
click at [667, 312] on button "Next" at bounding box center [667, 312] width 23 height 13
click at [666, 313] on button "Next" at bounding box center [667, 312] width 23 height 13
drag, startPoint x: 664, startPoint y: 314, endPoint x: 613, endPoint y: 195, distance: 129.1
click at [664, 313] on button "Next" at bounding box center [667, 312] width 23 height 13
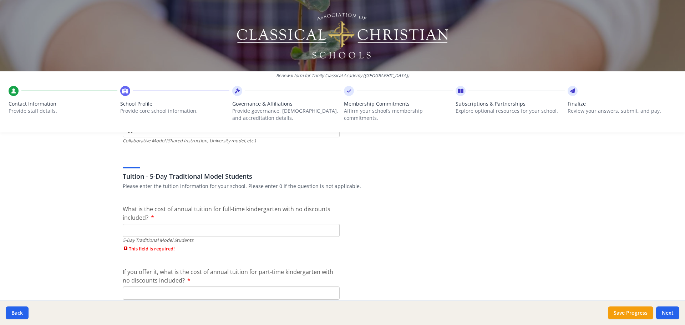
scroll to position [1854, 0]
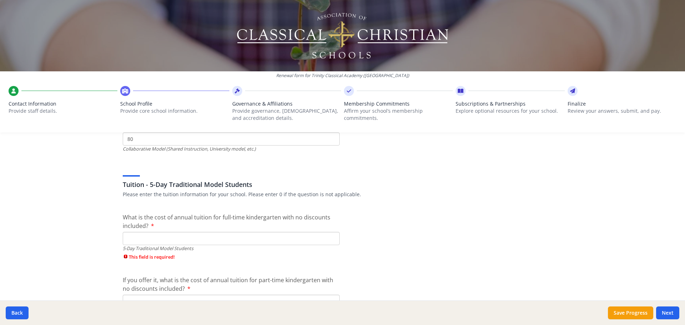
click at [140, 241] on input "What is the cost of annual tuition for full-time kindergarten with no discounts…" at bounding box center [231, 238] width 217 height 13
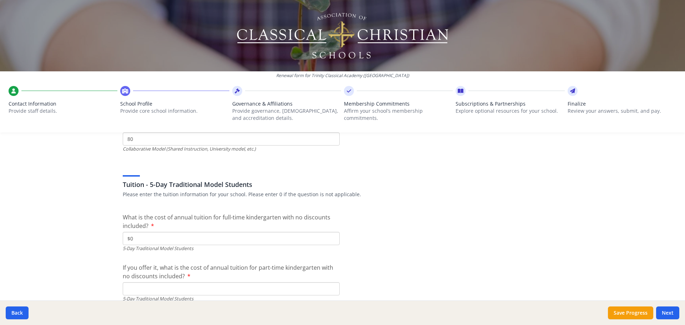
type input "$0"
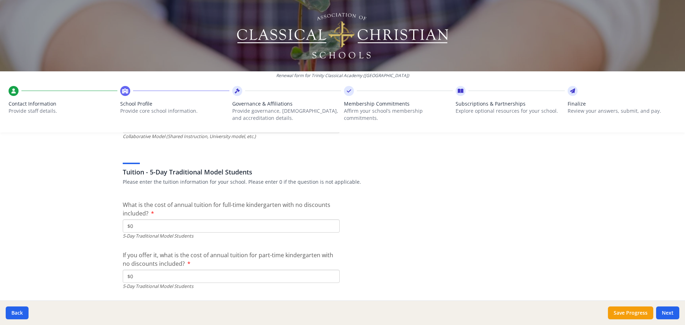
type input "$0"
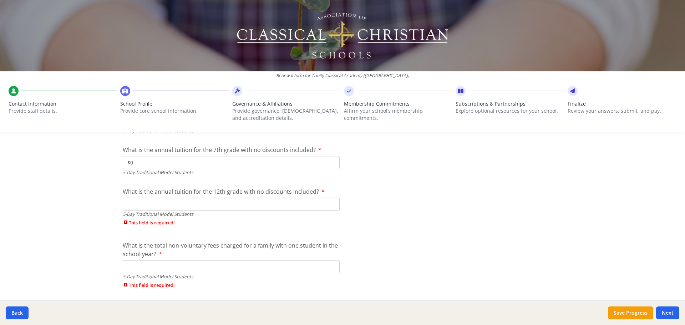
type input "$0"
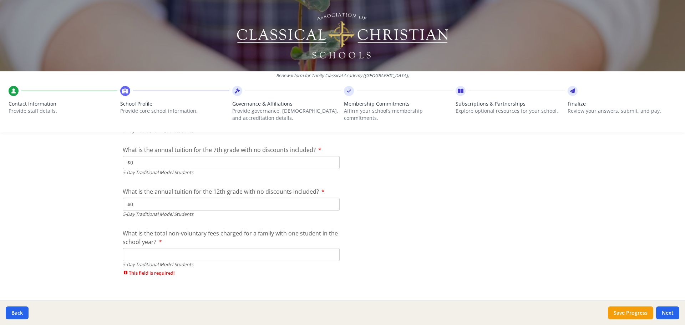
type input "$0"
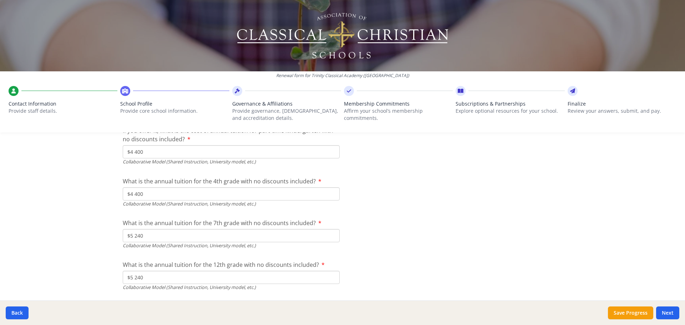
scroll to position [2387, 0]
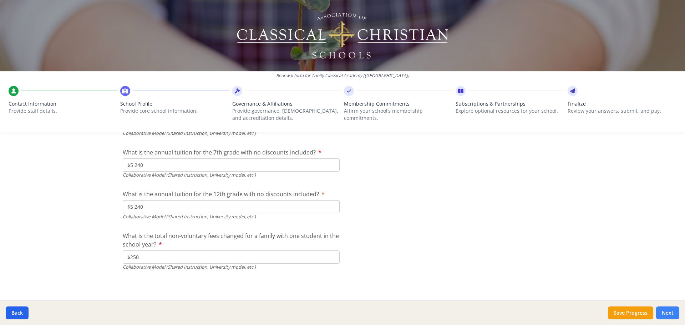
click at [666, 312] on button "Next" at bounding box center [667, 312] width 23 height 13
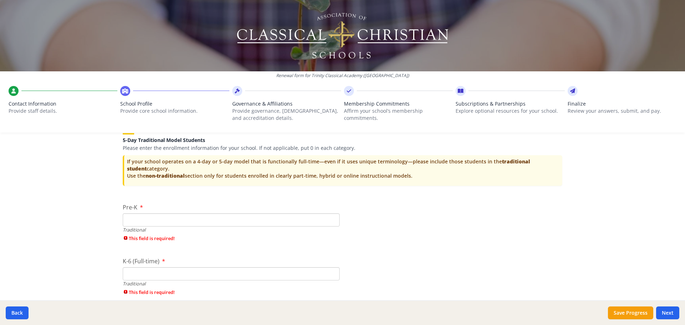
scroll to position [1424, 0]
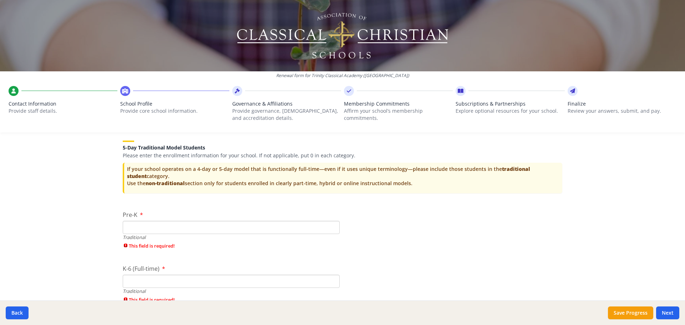
click at [166, 229] on input "Pre-K" at bounding box center [231, 227] width 217 height 13
type input "0"
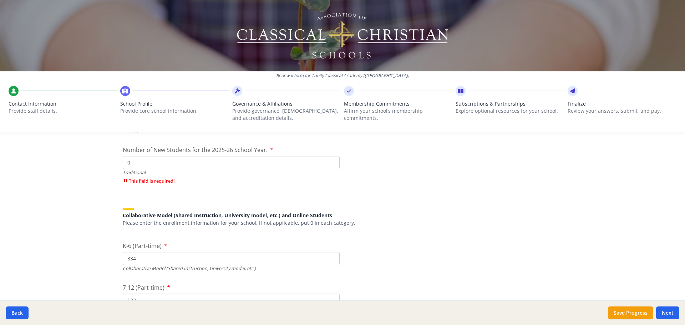
type input "0"
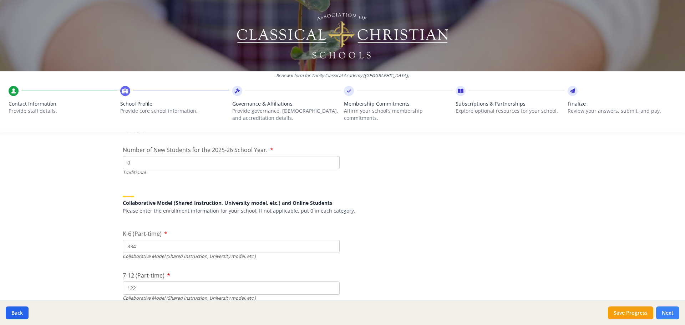
click at [670, 312] on button "Next" at bounding box center [667, 312] width 23 height 13
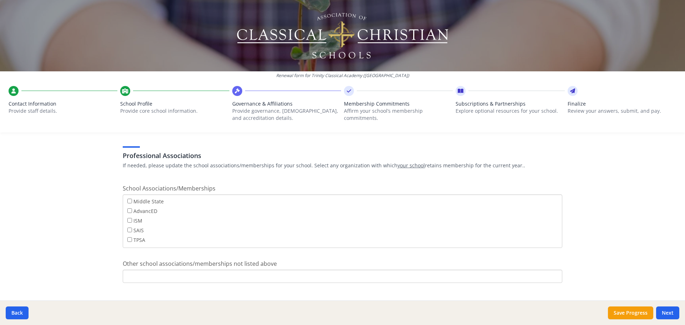
scroll to position [424, 0]
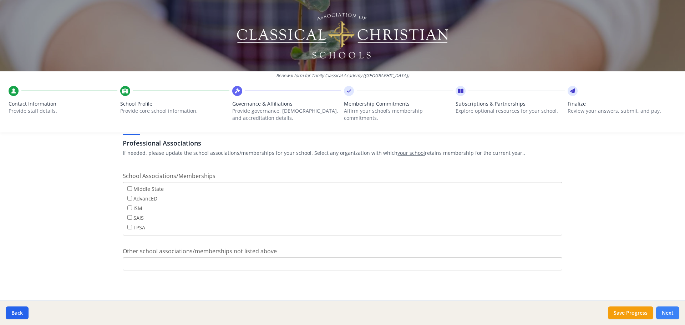
click at [672, 314] on button "Next" at bounding box center [667, 312] width 23 height 13
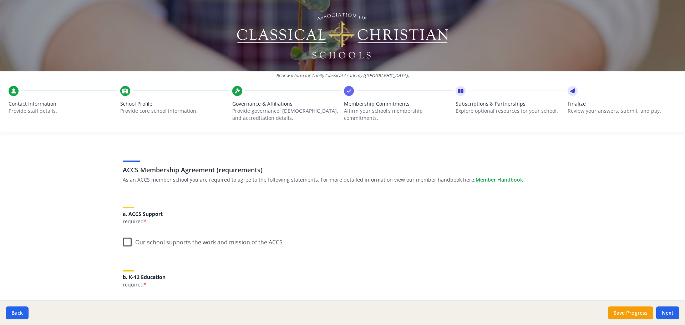
scroll to position [36, 0]
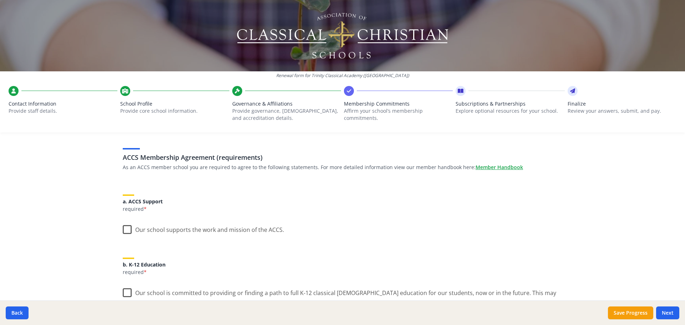
click at [124, 231] on label "Our school supports the work and mission of the ACCS." at bounding box center [203, 227] width 161 height 15
click at [0, 0] on input "Our school supports the work and mission of the ACCS." at bounding box center [0, 0] width 0 height 0
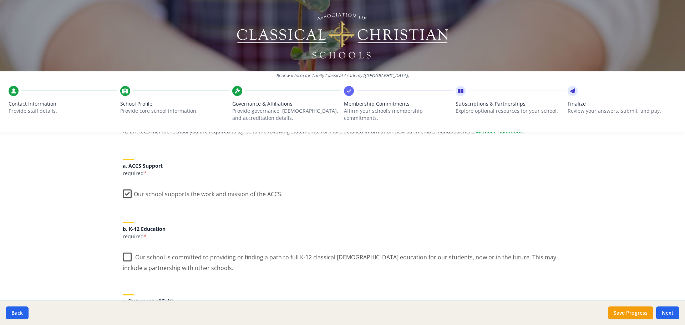
scroll to position [143, 0]
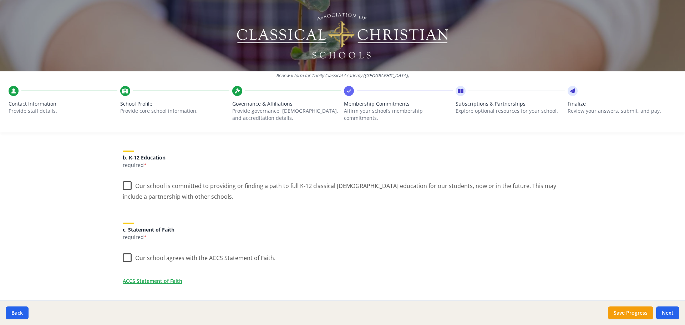
click at [123, 184] on label "Our school is committed to providing or finding a path to full K-12 classical […" at bounding box center [342, 189] width 439 height 24
click at [0, 0] on input "Our school is committed to providing or finding a path to full K-12 classical […" at bounding box center [0, 0] width 0 height 0
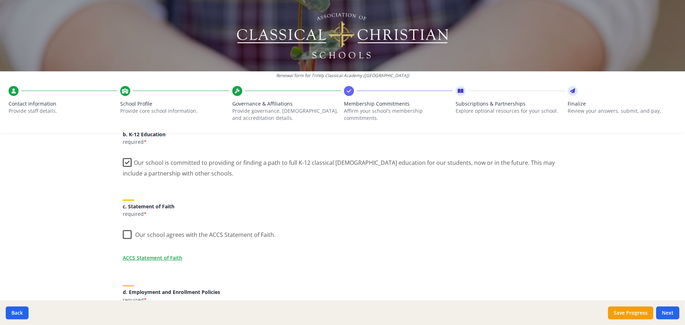
scroll to position [178, 0]
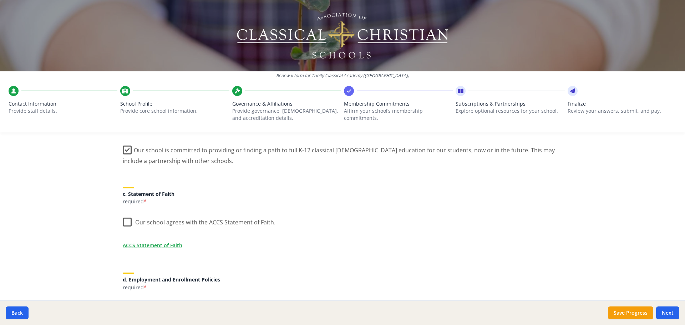
click at [123, 225] on label "Our school agrees with the ACCS Statement of Faith." at bounding box center [199, 220] width 153 height 15
click at [0, 0] on input "Our school agrees with the ACCS Statement of Faith." at bounding box center [0, 0] width 0 height 0
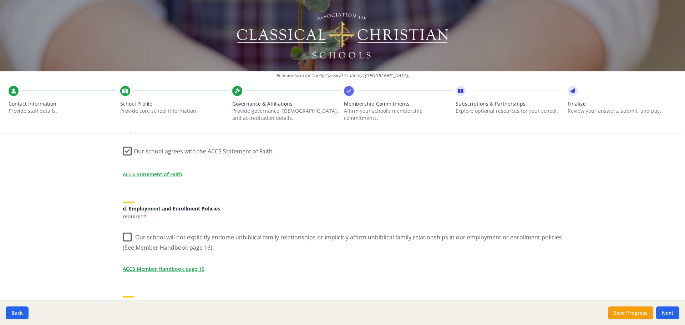
scroll to position [250, 0]
click at [125, 236] on label "Our school will not explicitly endorse unbiblical family relationships or impli…" at bounding box center [342, 240] width 439 height 24
click at [0, 0] on input "Our school will not explicitly endorse unbiblical family relationships or impli…" at bounding box center [0, 0] width 0 height 0
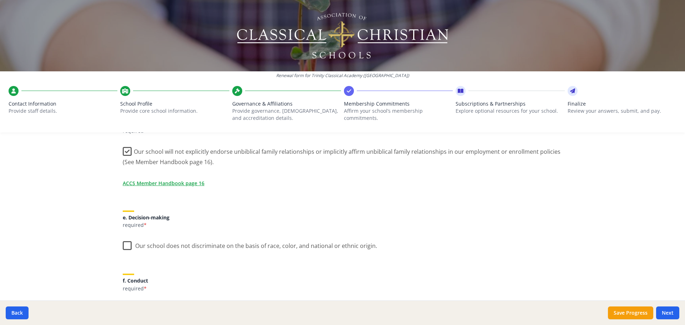
scroll to position [357, 0]
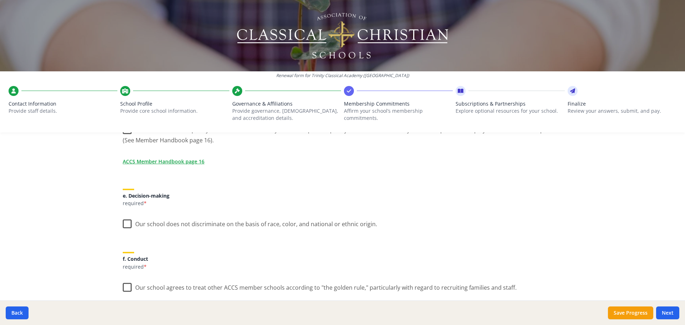
click at [123, 224] on label "Our school does not discriminate on the basis of race, color, and national or e…" at bounding box center [250, 222] width 254 height 15
click at [0, 0] on input "Our school does not discriminate on the basis of race, color, and national or e…" at bounding box center [0, 0] width 0 height 0
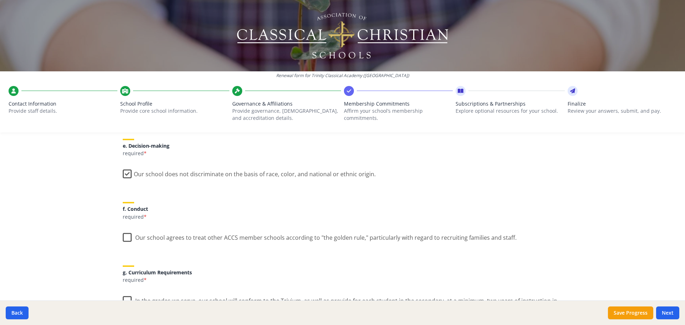
scroll to position [428, 0]
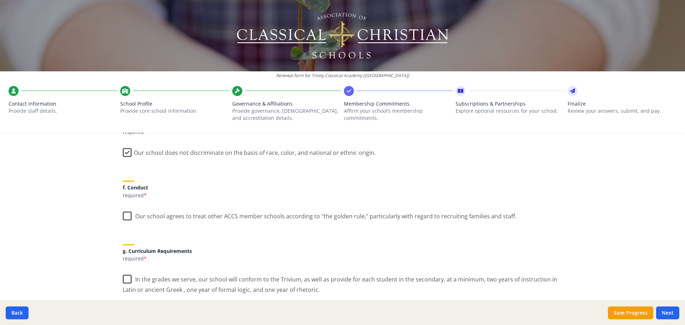
click at [126, 217] on label "Our school agrees to treat other ACCS member schools according to "the golden r…" at bounding box center [320, 214] width 394 height 15
click at [0, 0] on input "Our school agrees to treat other ACCS member schools according to "the golden r…" at bounding box center [0, 0] width 0 height 0
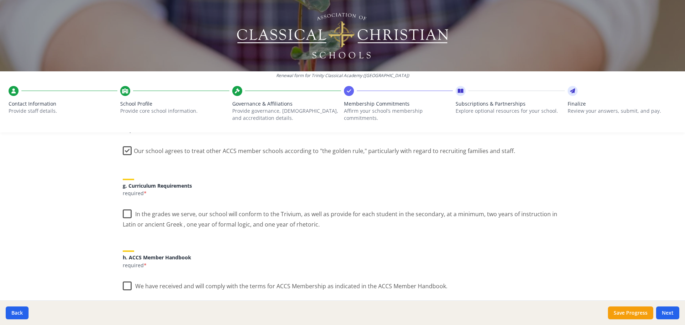
scroll to position [499, 0]
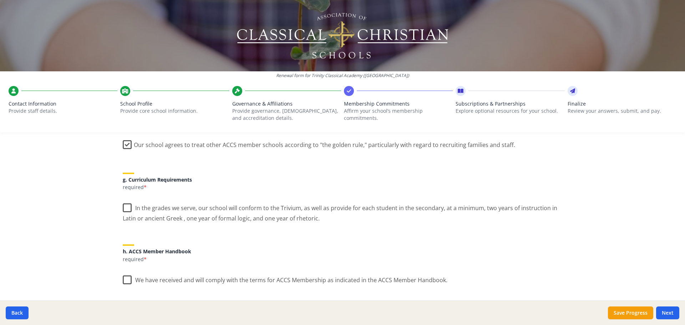
click at [124, 209] on label "In the grades we serve, our school will conform to the Trivium, as well as prov…" at bounding box center [342, 211] width 439 height 24
click at [0, 0] on input "In the grades we serve, our school will conform to the Trivium, as well as prov…" at bounding box center [0, 0] width 0 height 0
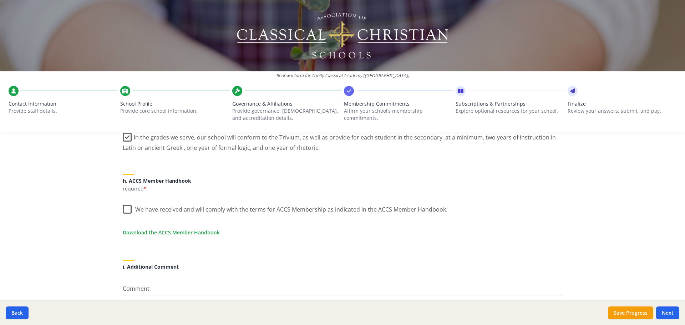
scroll to position [571, 0]
click at [127, 211] on label "We have received and will comply with the terms for ACCS Membership as indicate…" at bounding box center [285, 206] width 325 height 15
click at [0, 0] on input "We have received and will comply with the terms for ACCS Membership as indicate…" at bounding box center [0, 0] width 0 height 0
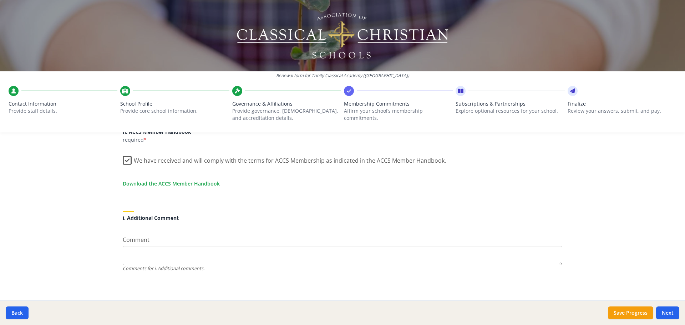
scroll to position [621, 0]
click at [669, 314] on button "Next" at bounding box center [667, 312] width 23 height 13
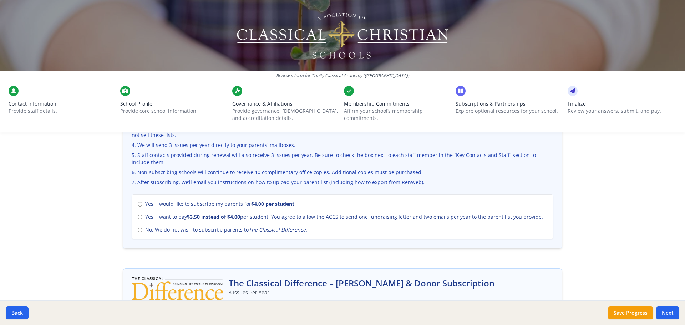
scroll to position [285, 0]
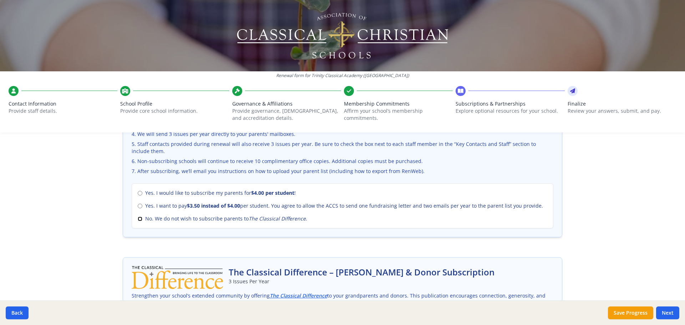
click at [139, 219] on input "No. We do not wish to subscribe parents to The Classical Difference ." at bounding box center [140, 218] width 5 height 5
radio input "true"
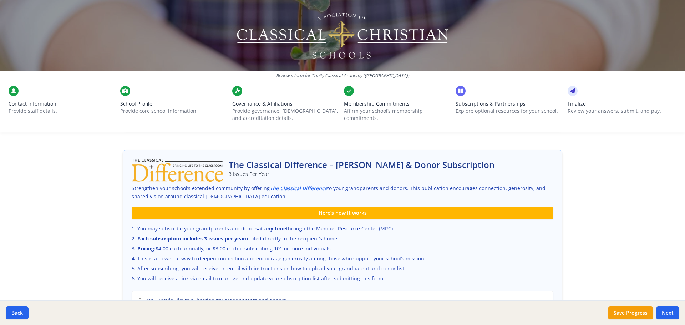
scroll to position [383, 0]
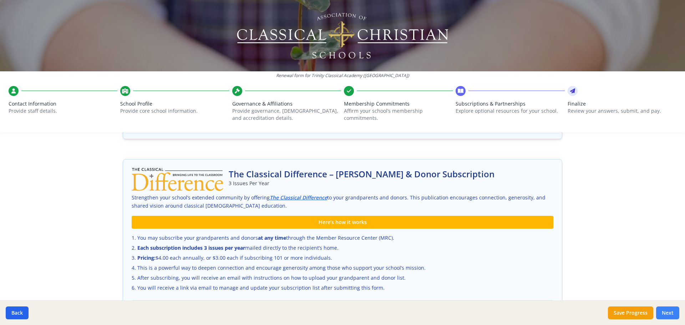
click at [673, 310] on button "Next" at bounding box center [667, 312] width 23 height 13
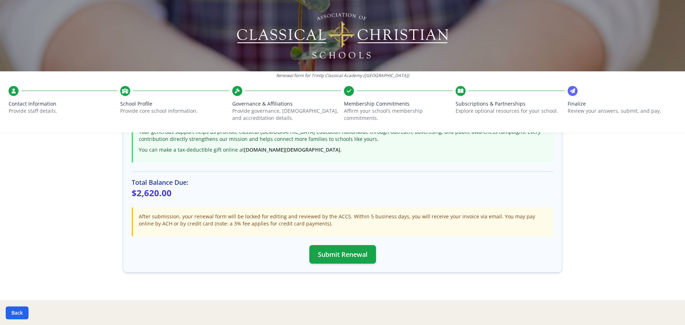
scroll to position [189, 0]
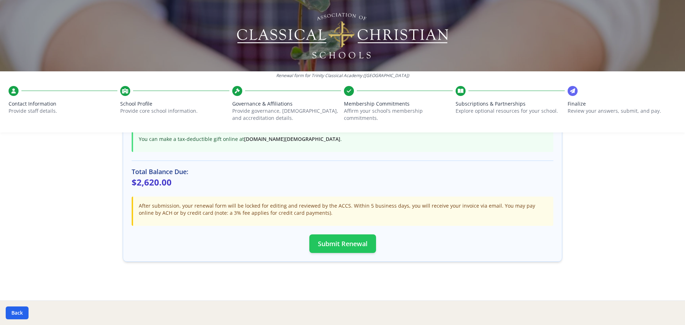
click at [346, 245] on button "Submit Renewal" at bounding box center [342, 243] width 67 height 19
